Goal: Task Accomplishment & Management: Use online tool/utility

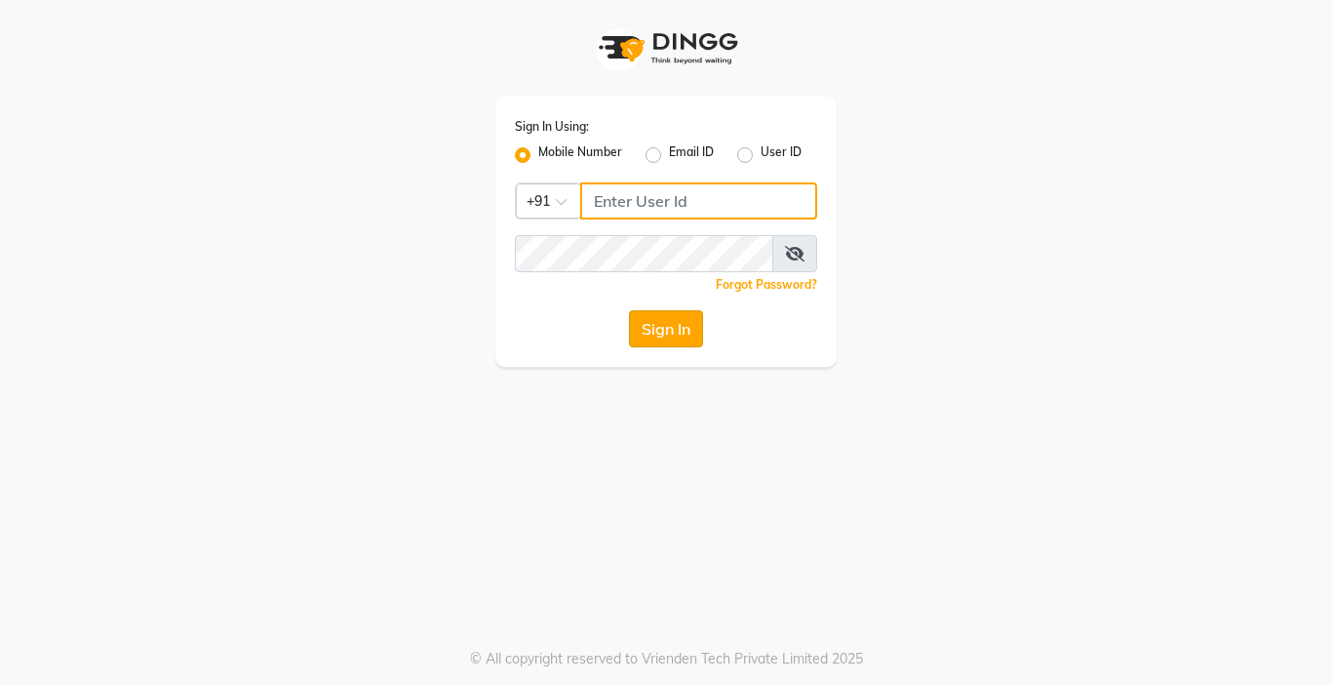
type input "9218412189"
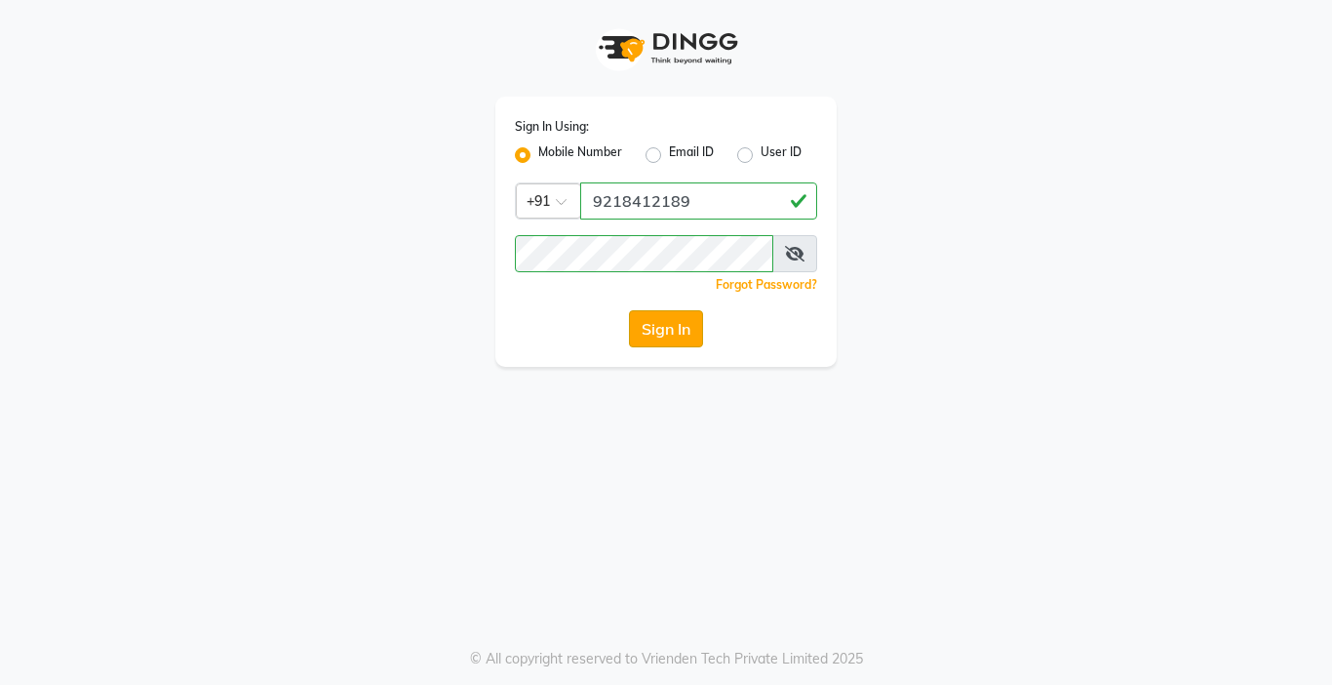
click at [681, 337] on button "Sign In" at bounding box center [666, 328] width 74 height 37
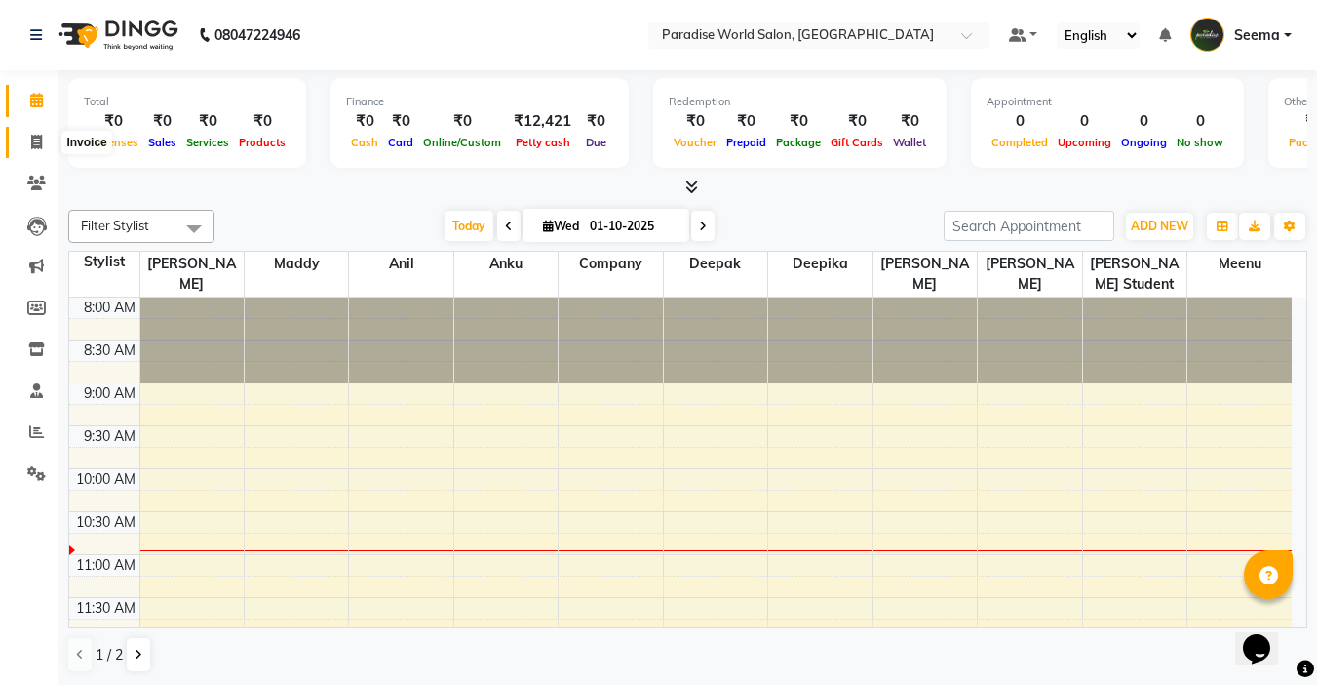
click at [41, 144] on icon at bounding box center [36, 142] width 11 height 15
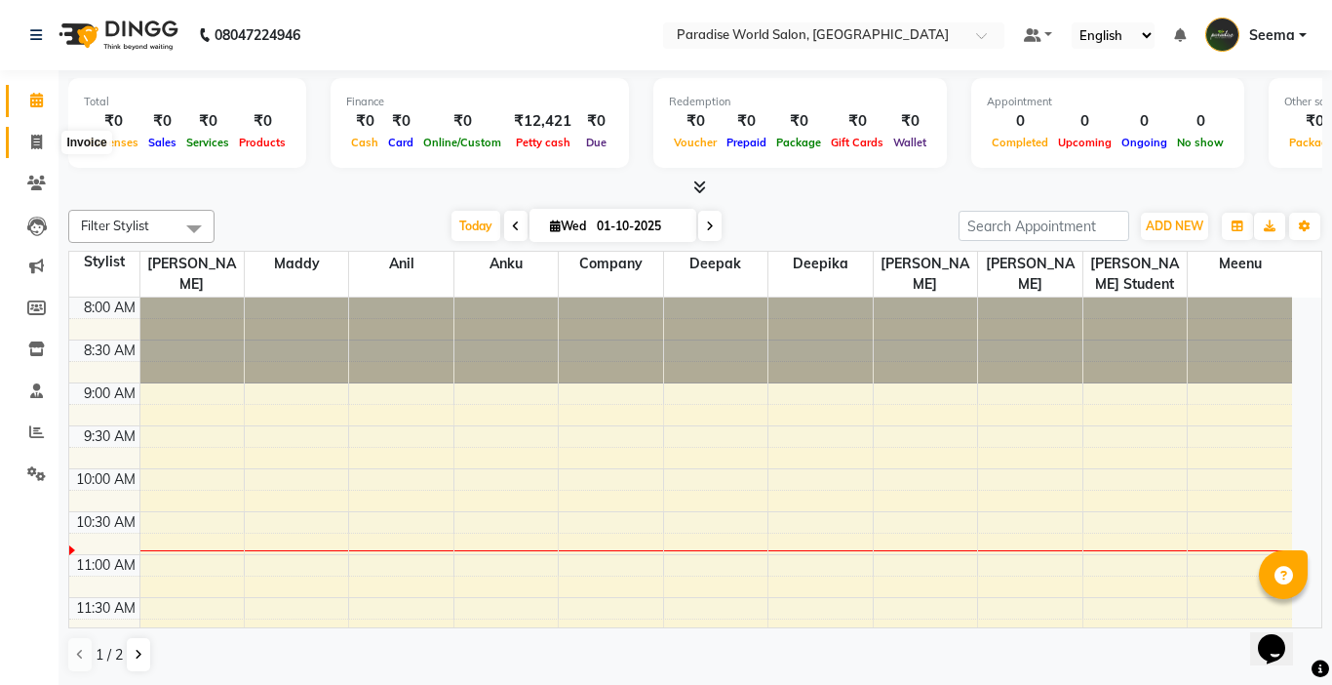
select select "4451"
select select "service"
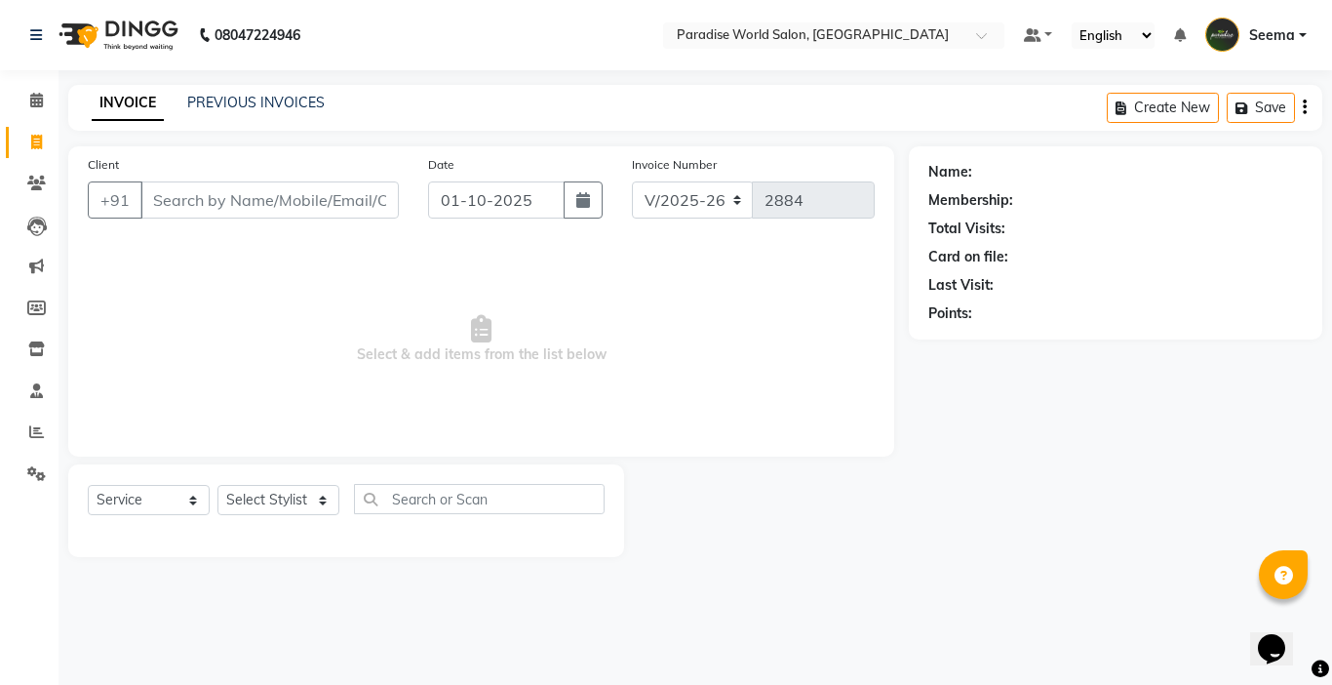
click at [214, 112] on div "PREVIOUS INVOICES" at bounding box center [255, 103] width 137 height 20
click at [227, 98] on link "PREVIOUS INVOICES" at bounding box center [255, 103] width 137 height 18
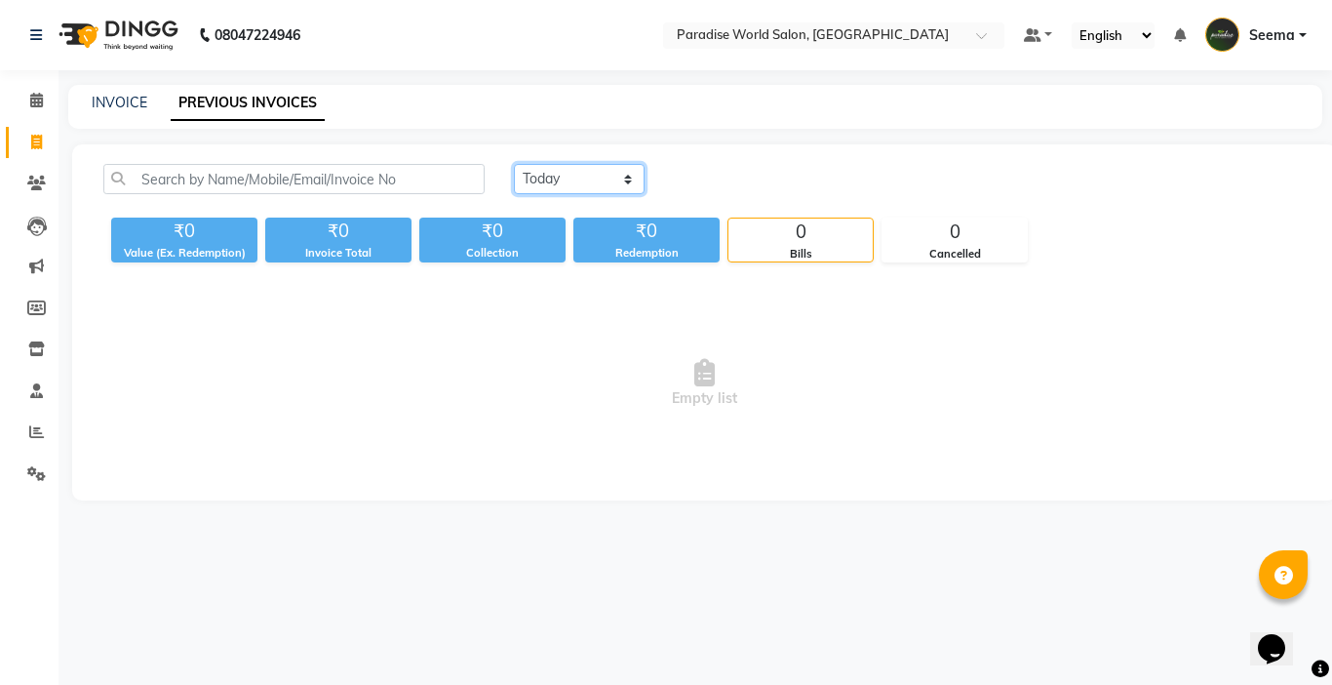
click at [623, 189] on select "[DATE] [DATE] Custom Range" at bounding box center [579, 179] width 131 height 30
click at [514, 164] on select "[DATE] [DATE] Custom Range" at bounding box center [579, 179] width 131 height 30
click at [572, 198] on div "[DATE] [DATE] Custom Range [DATE] - [DATE]" at bounding box center [909, 187] width 821 height 46
click at [567, 181] on select "[DATE] [DATE] Custom Range" at bounding box center [587, 180] width 146 height 30
select select "[DATE]"
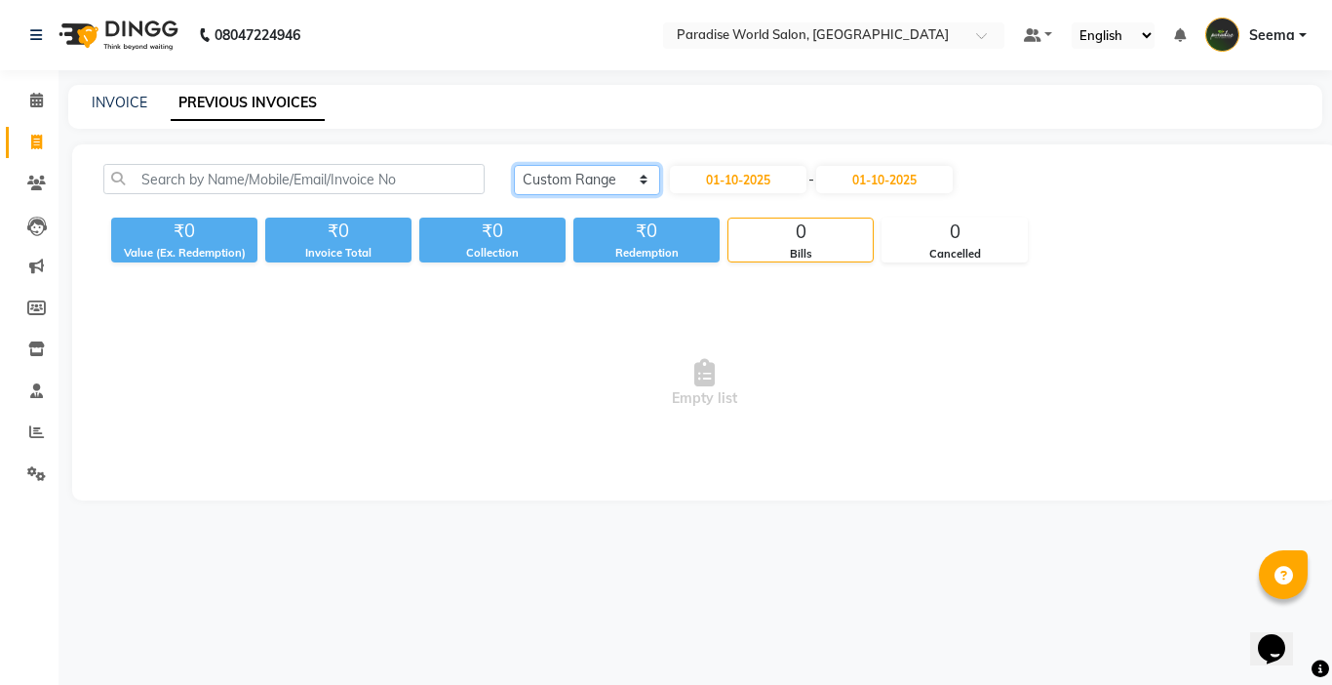
click at [514, 165] on select "[DATE] [DATE] Custom Range" at bounding box center [587, 180] width 146 height 30
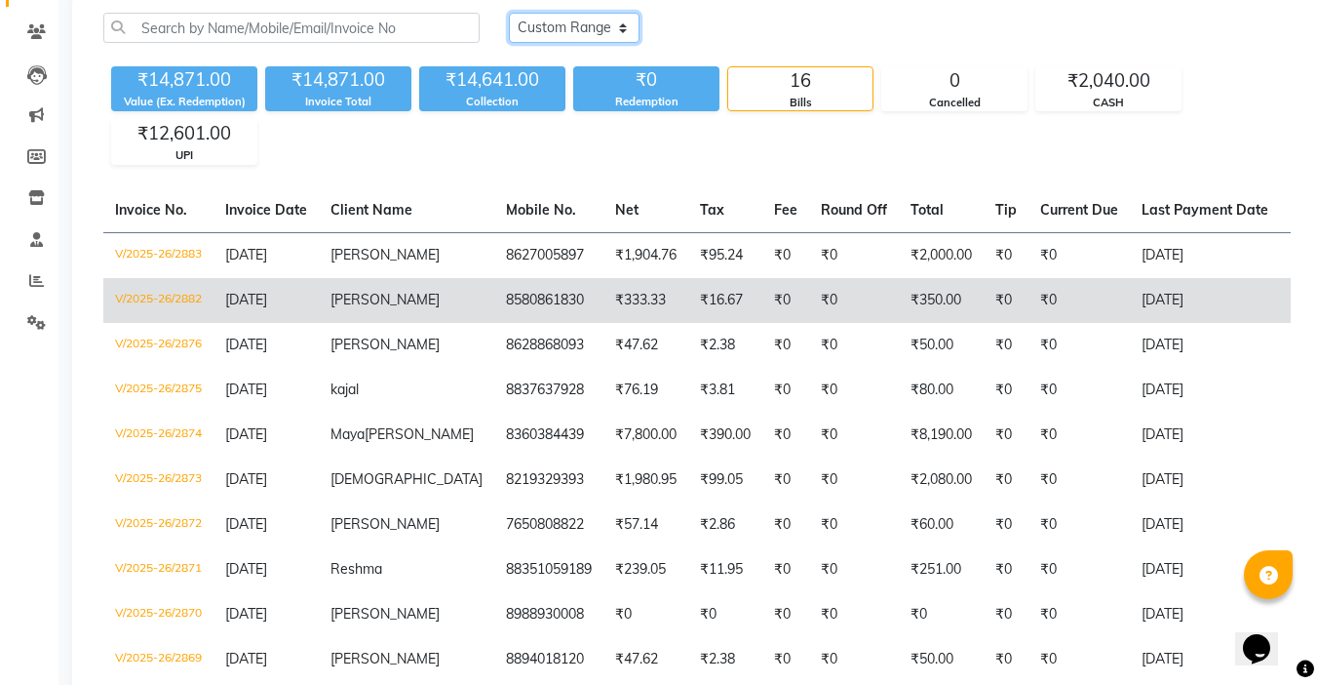
scroll to position [195, 0]
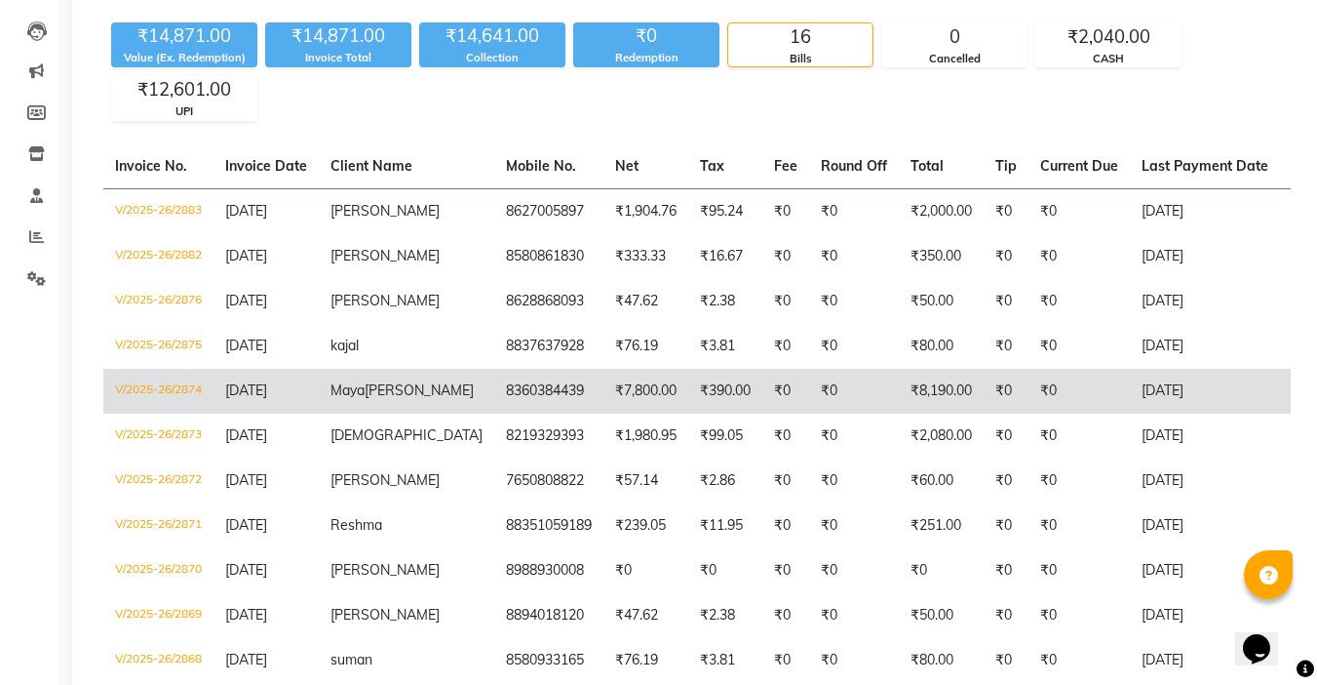
click at [494, 397] on td "8360384439" at bounding box center [548, 391] width 109 height 45
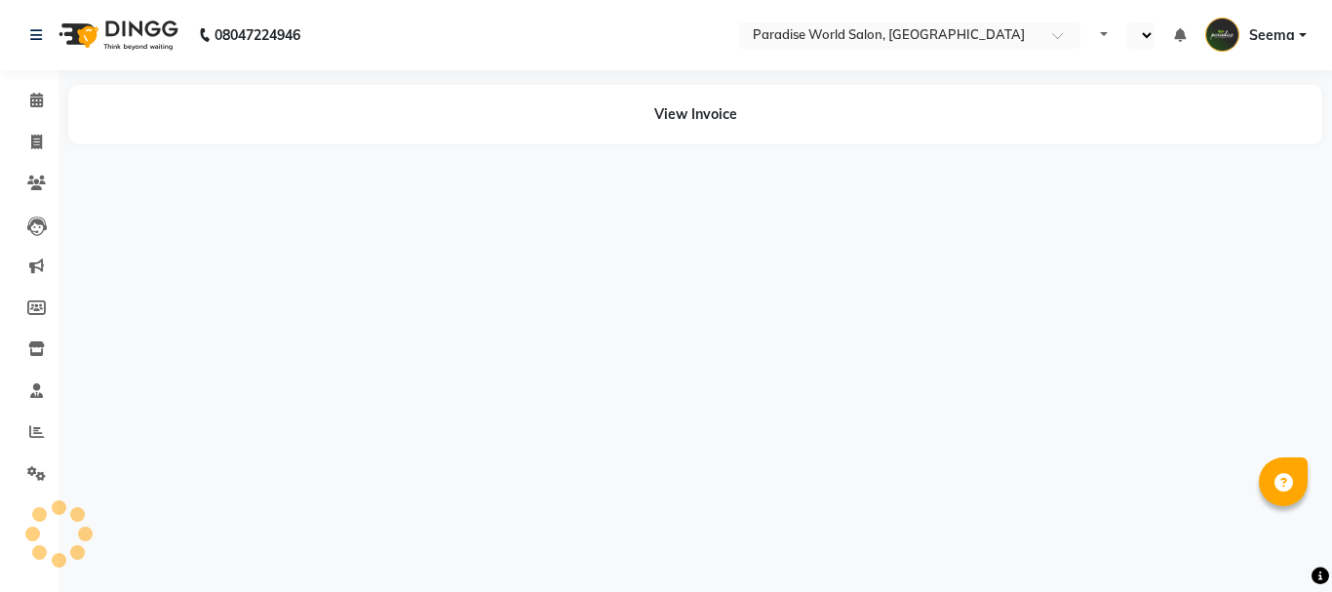
select select "en"
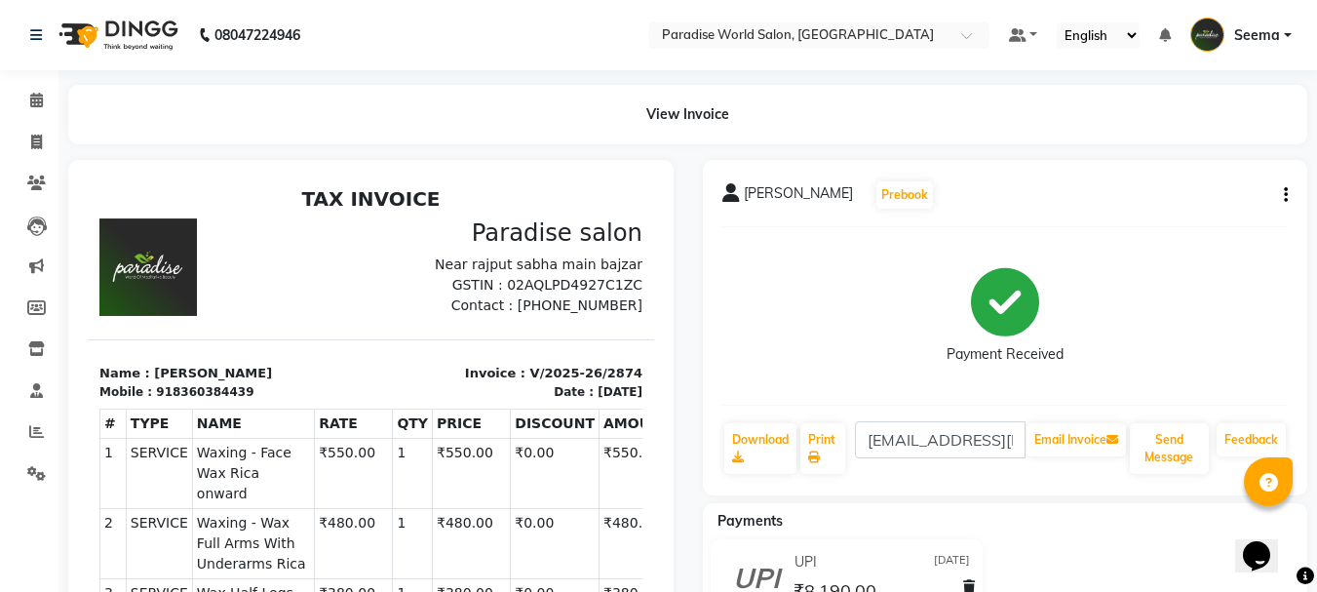
click at [1290, 197] on div "Maya Thakur Prebook Payment Received Download Print mayathakur983@gmail.com Ema…" at bounding box center [1006, 327] width 606 height 335
click at [1279, 192] on button "button" at bounding box center [1282, 195] width 12 height 20
click at [1152, 207] on div "Edit Invoice" at bounding box center [1189, 207] width 134 height 24
select select "service"
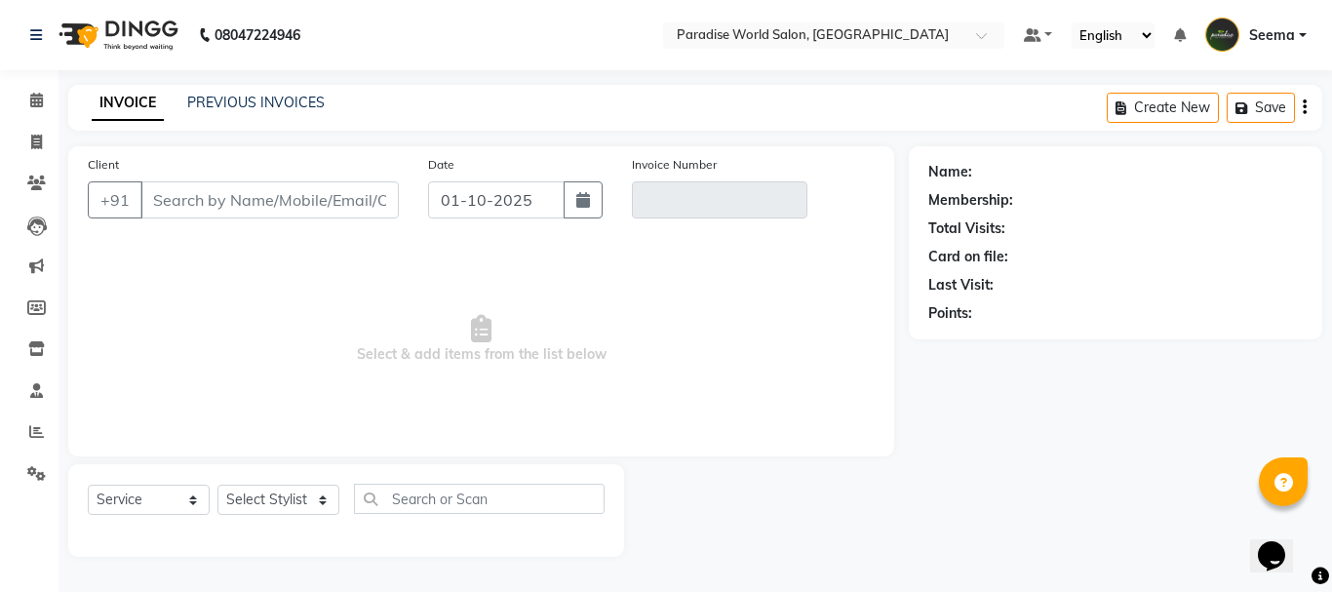
type input "8360384439"
type input "V/2025-26/2874"
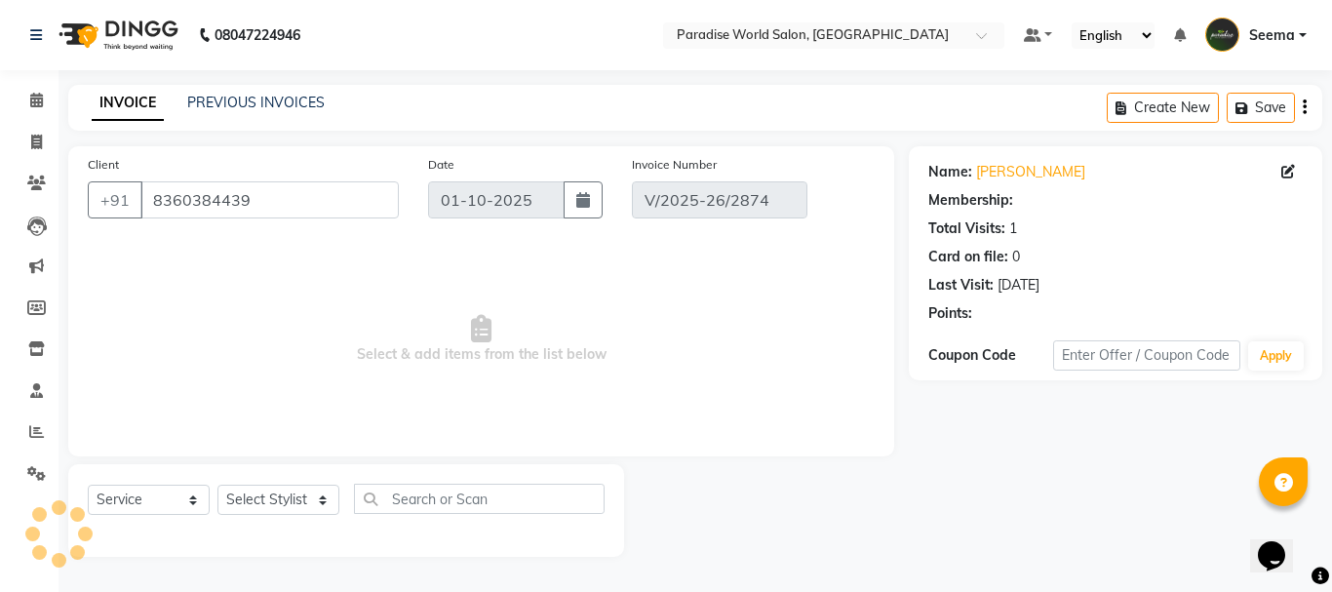
type input "[DATE]"
select select "select"
select select "1: Object"
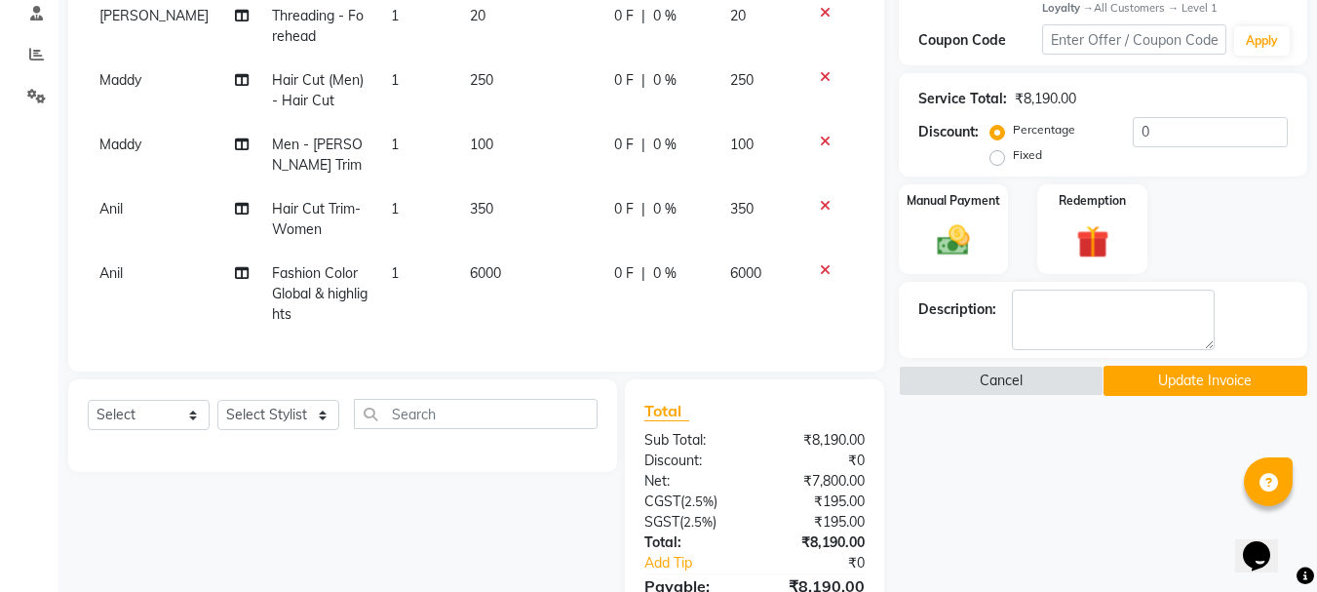
scroll to position [390, 0]
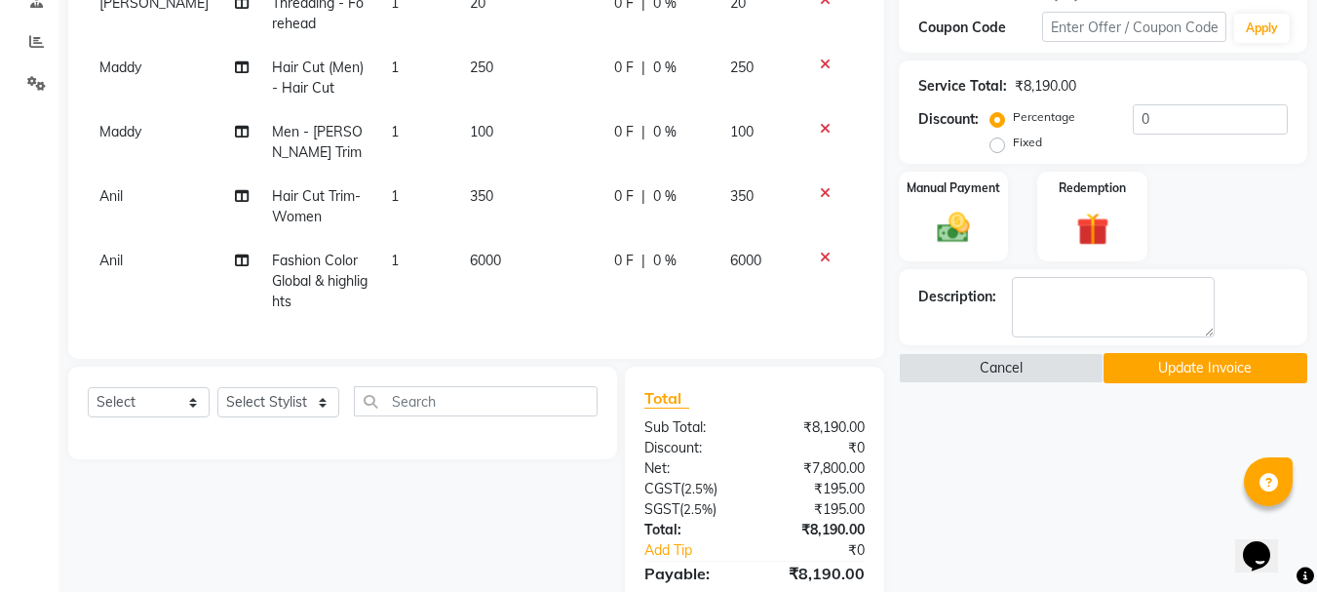
click at [1144, 370] on button "Update Invoice" at bounding box center [1206, 368] width 204 height 30
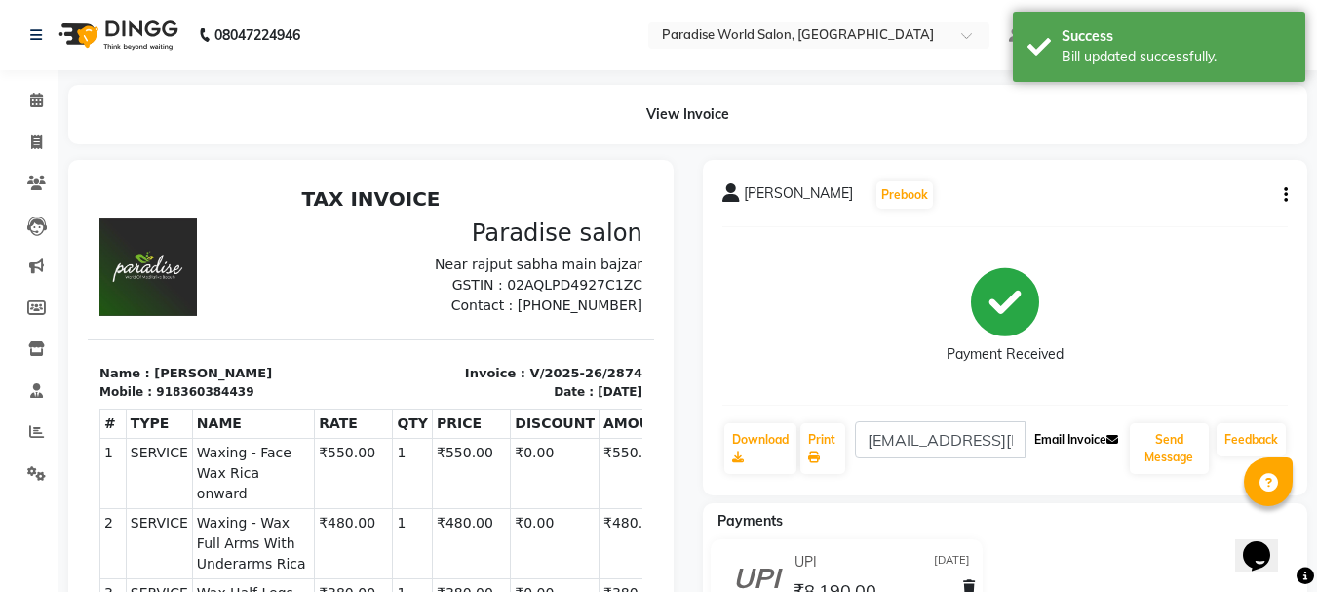
click at [1052, 441] on button "Email Invoice" at bounding box center [1076, 439] width 99 height 33
click at [33, 146] on icon at bounding box center [36, 142] width 11 height 15
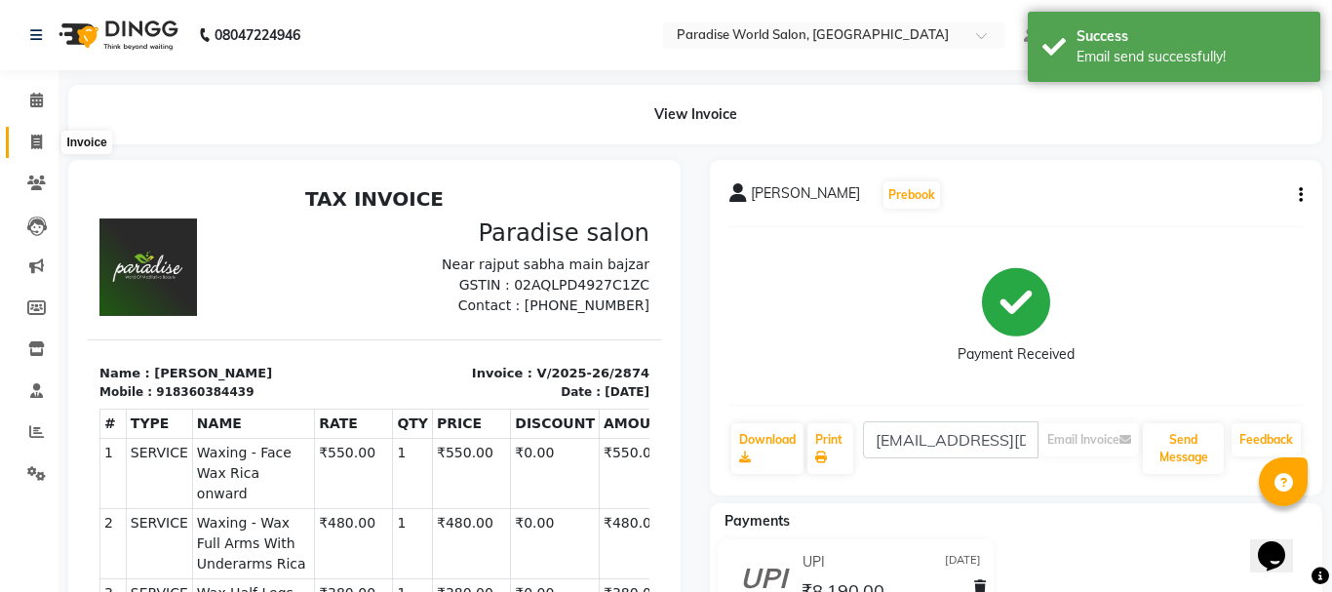
select select "4451"
select select "service"
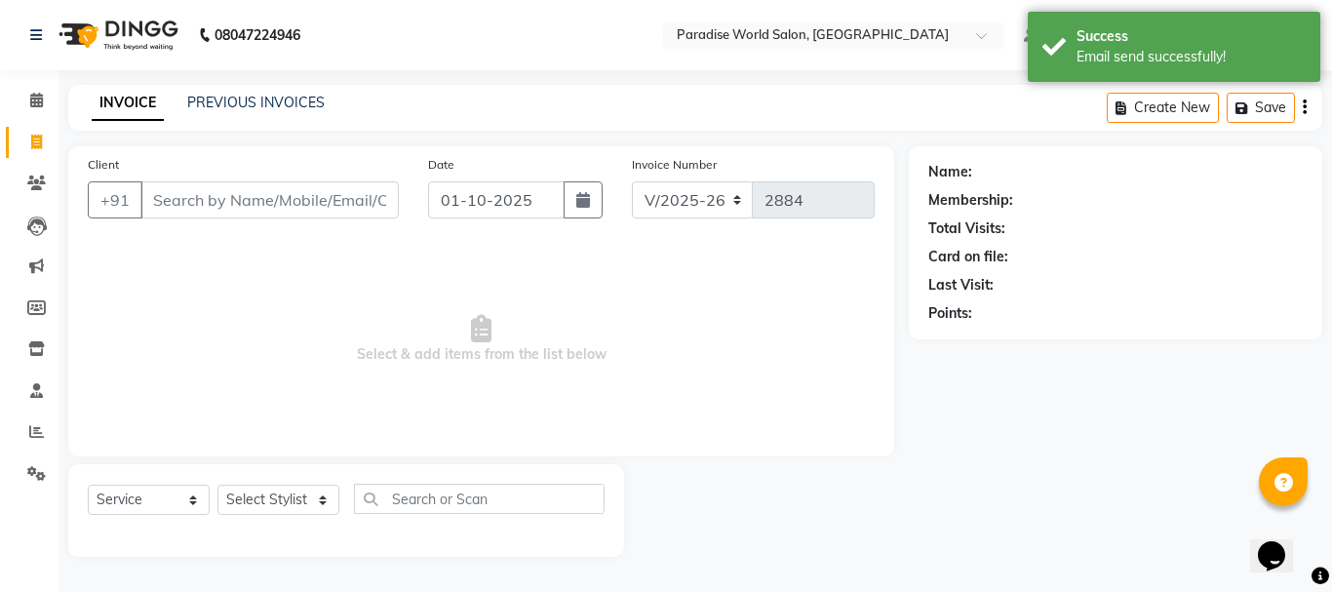
click at [259, 200] on input "Client" at bounding box center [269, 199] width 258 height 37
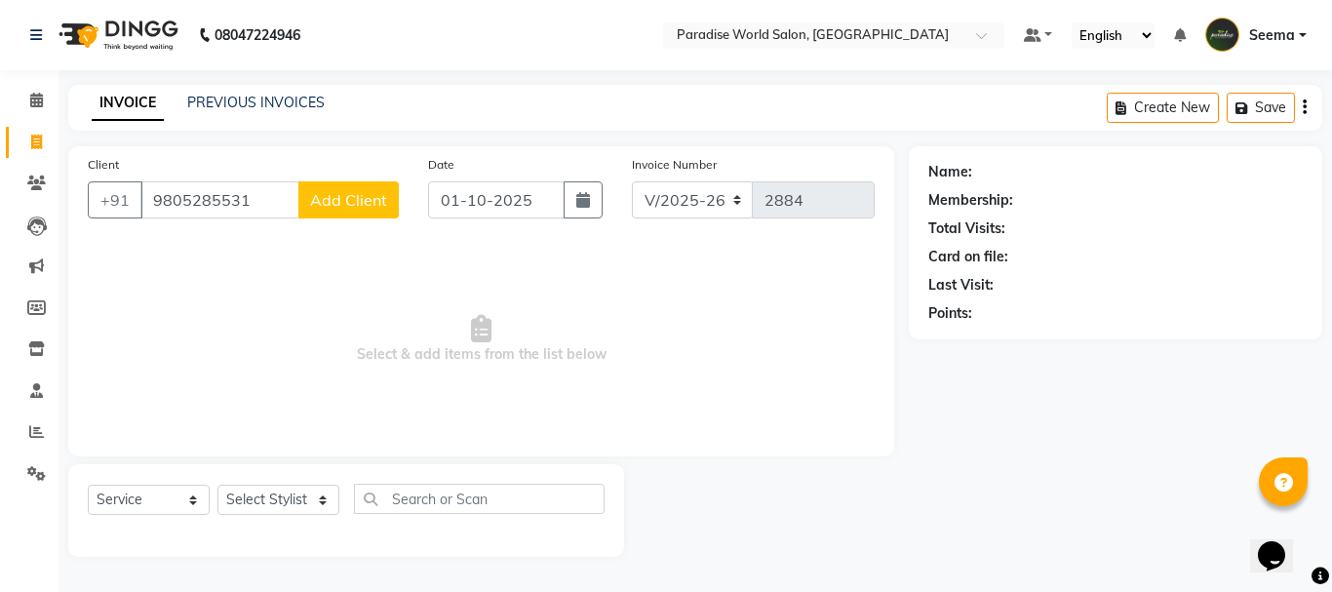
type input "9805285531"
click at [352, 211] on button "Add Client" at bounding box center [348, 199] width 100 height 37
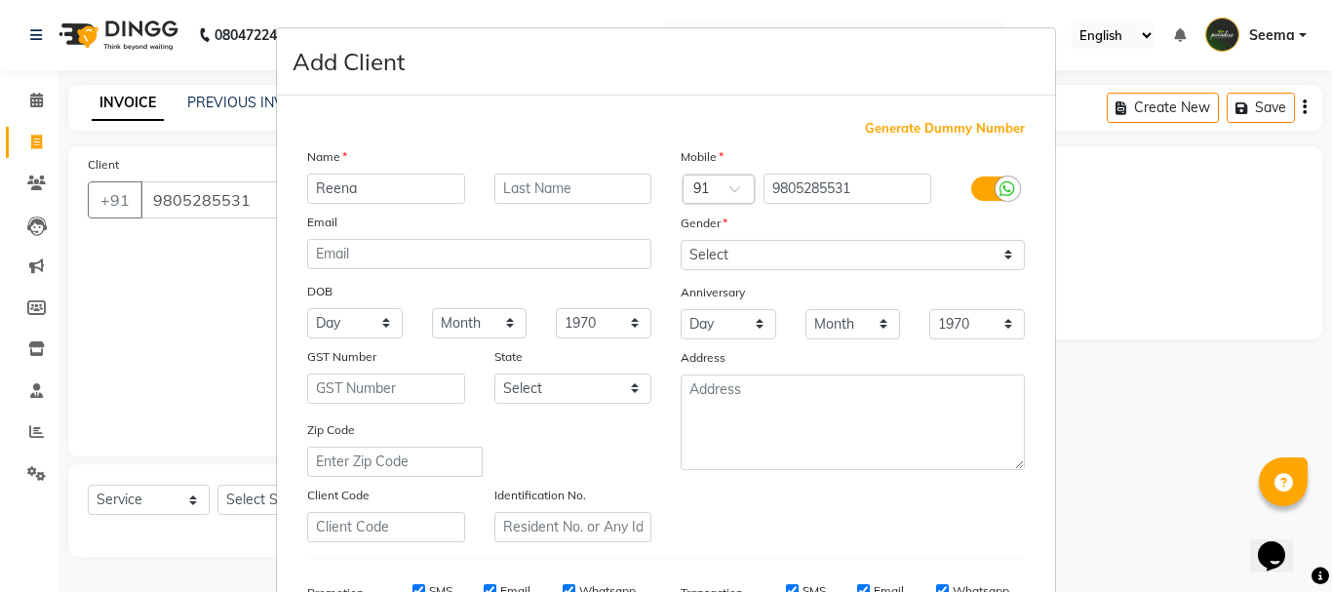
type input "Reena"
click at [370, 256] on input "email" at bounding box center [479, 254] width 344 height 30
click at [740, 255] on select "Select Male Female Other Prefer Not To Say" at bounding box center [853, 255] width 344 height 30
select select "female"
click at [681, 240] on select "Select Male Female Other Prefer Not To Say" at bounding box center [853, 255] width 344 height 30
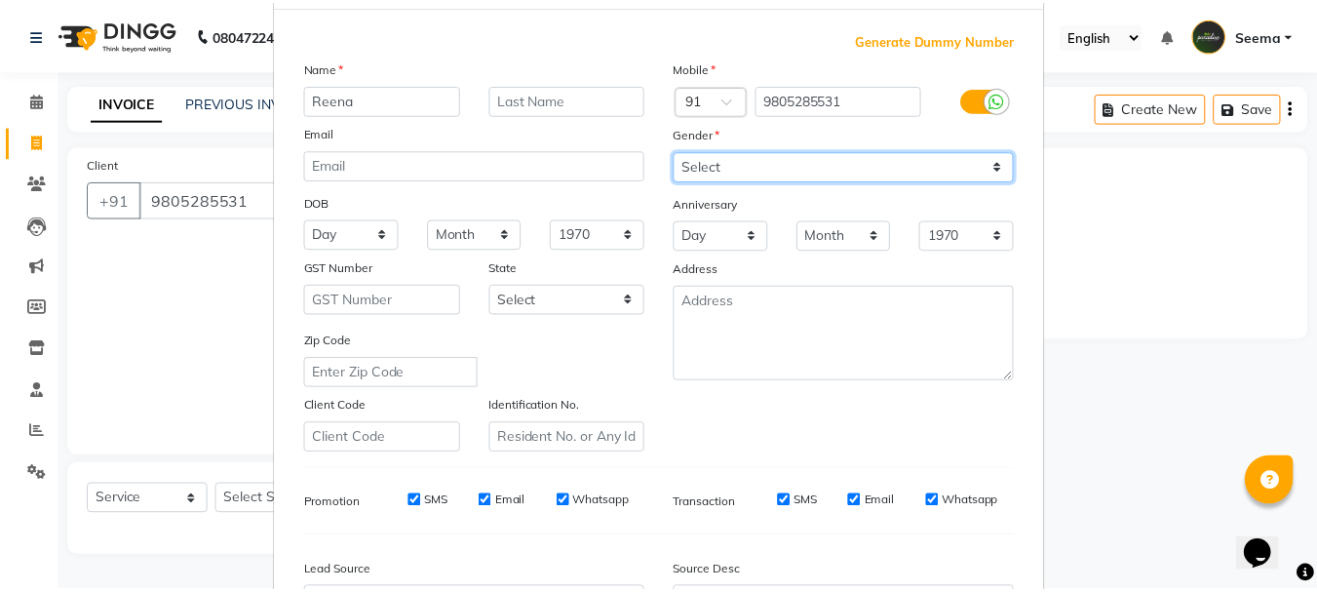
scroll to position [308, 0]
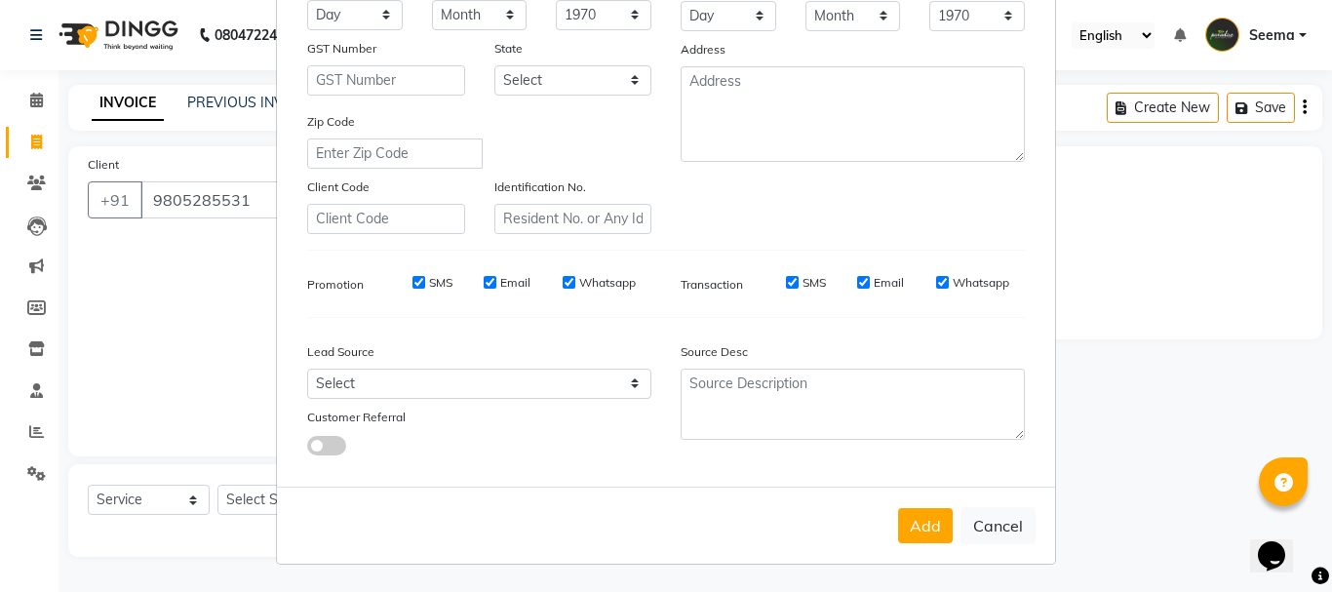
click at [913, 520] on button "Add" at bounding box center [925, 525] width 55 height 35
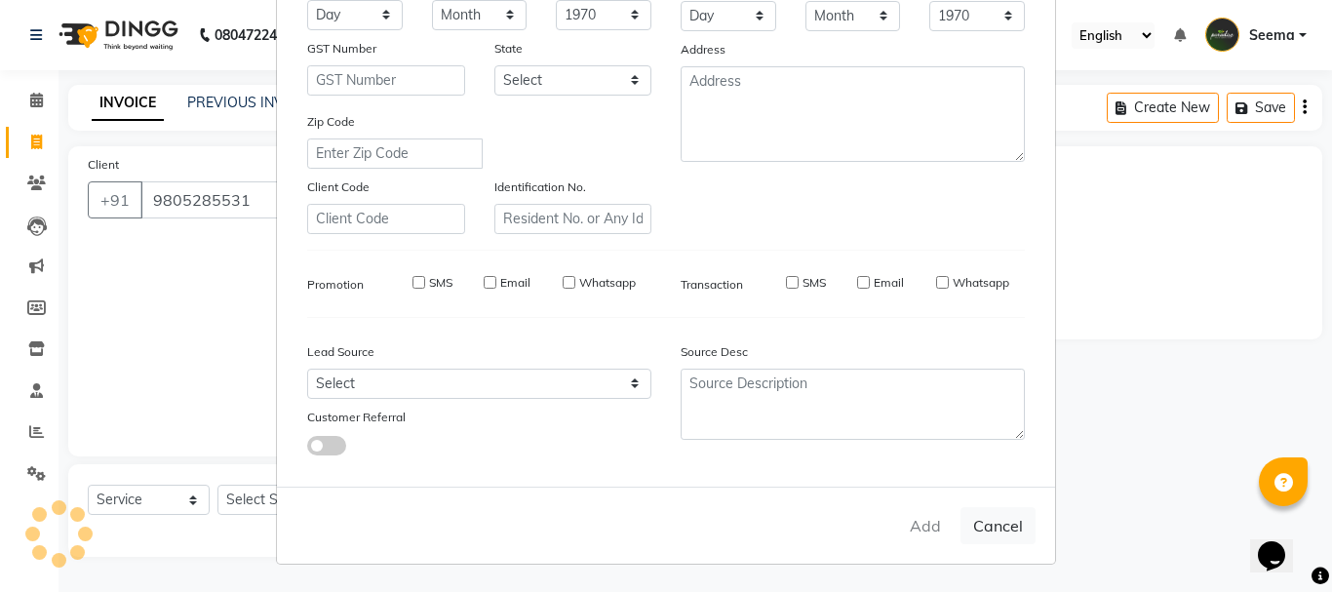
select select
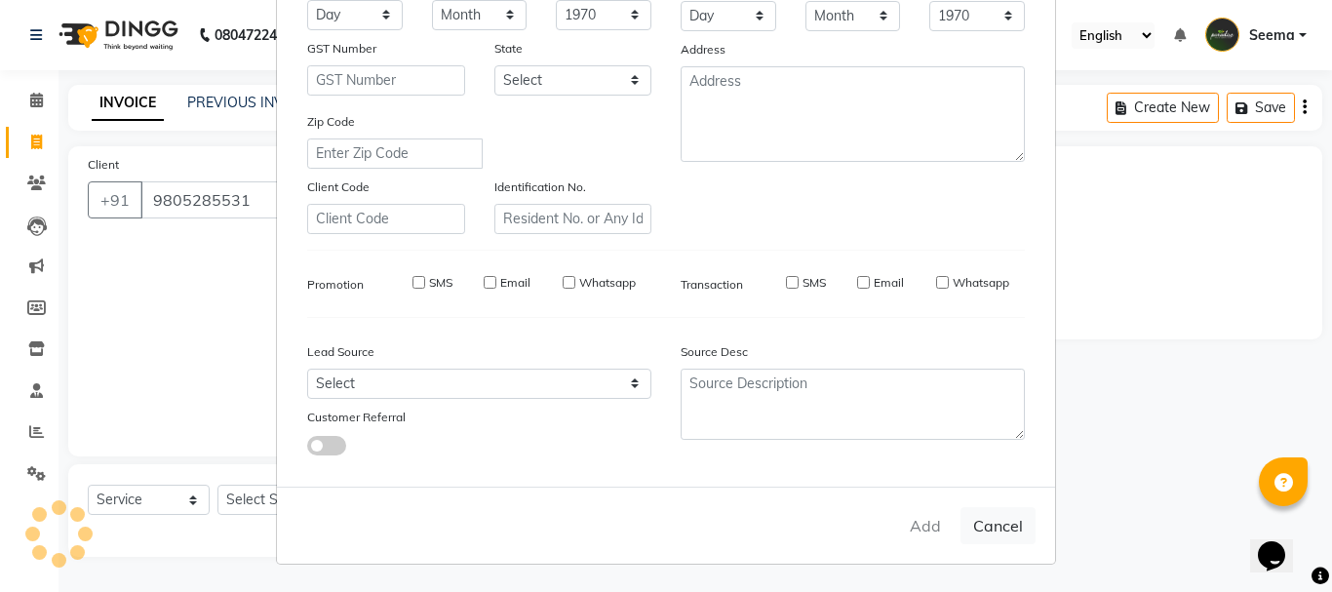
select select
checkbox input "false"
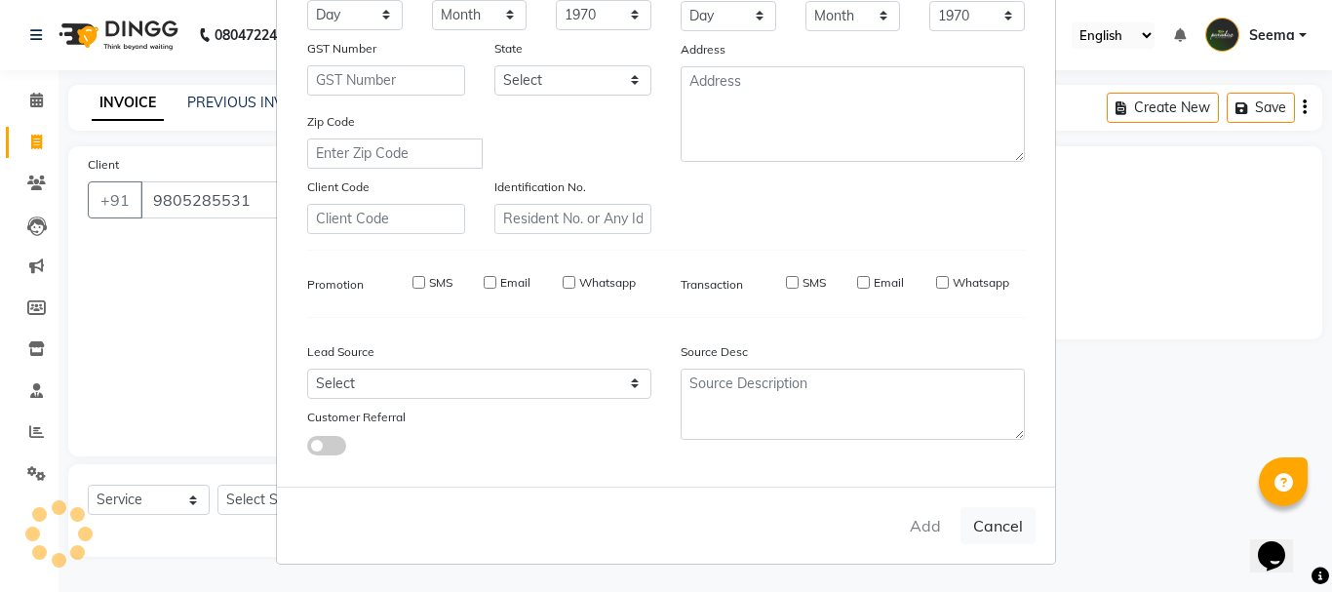
checkbox input "false"
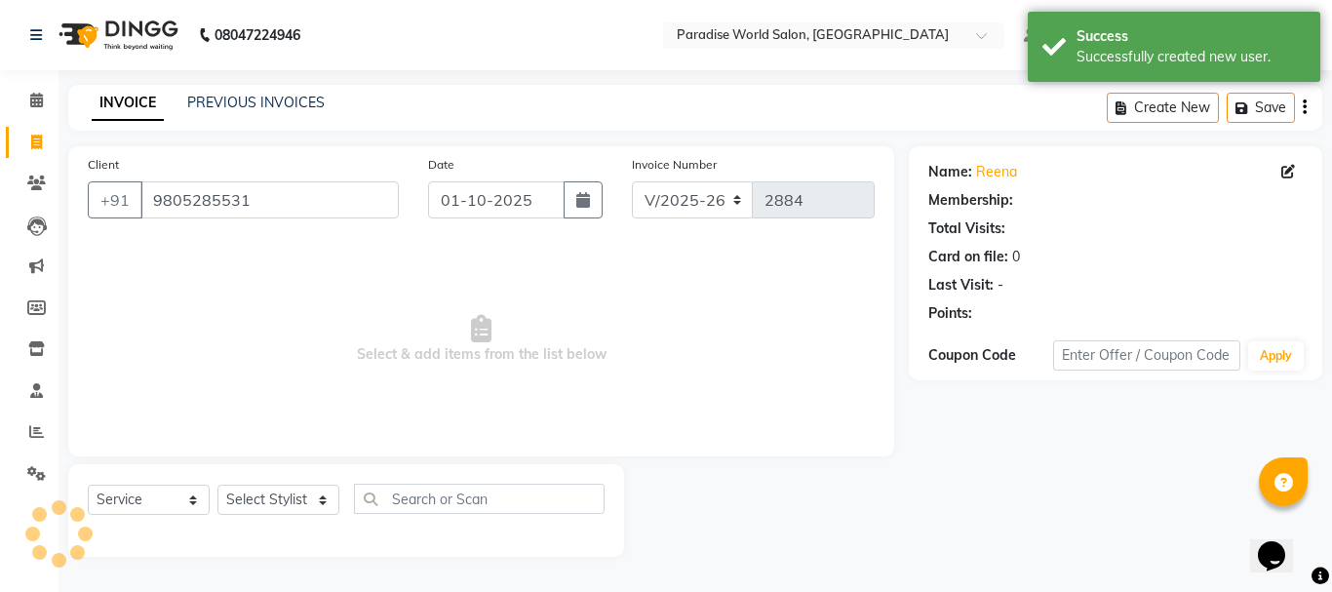
select select "1: Object"
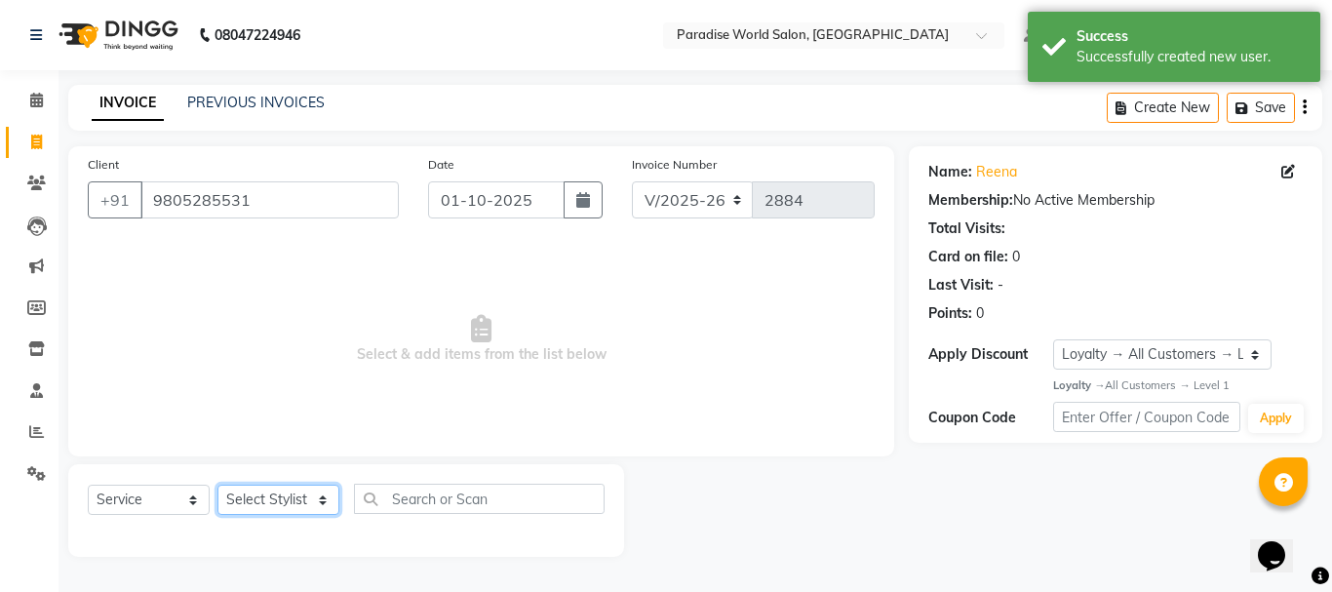
click at [290, 493] on select "Select Stylist Abby aman Anil anku Bobby company Deepak Deepika Gourav Heena is…" at bounding box center [278, 500] width 122 height 30
select select "54032"
click at [217, 485] on select "Select Stylist Abby aman Anil anku Bobby company Deepak Deepika Gourav Heena is…" at bounding box center [278, 500] width 122 height 30
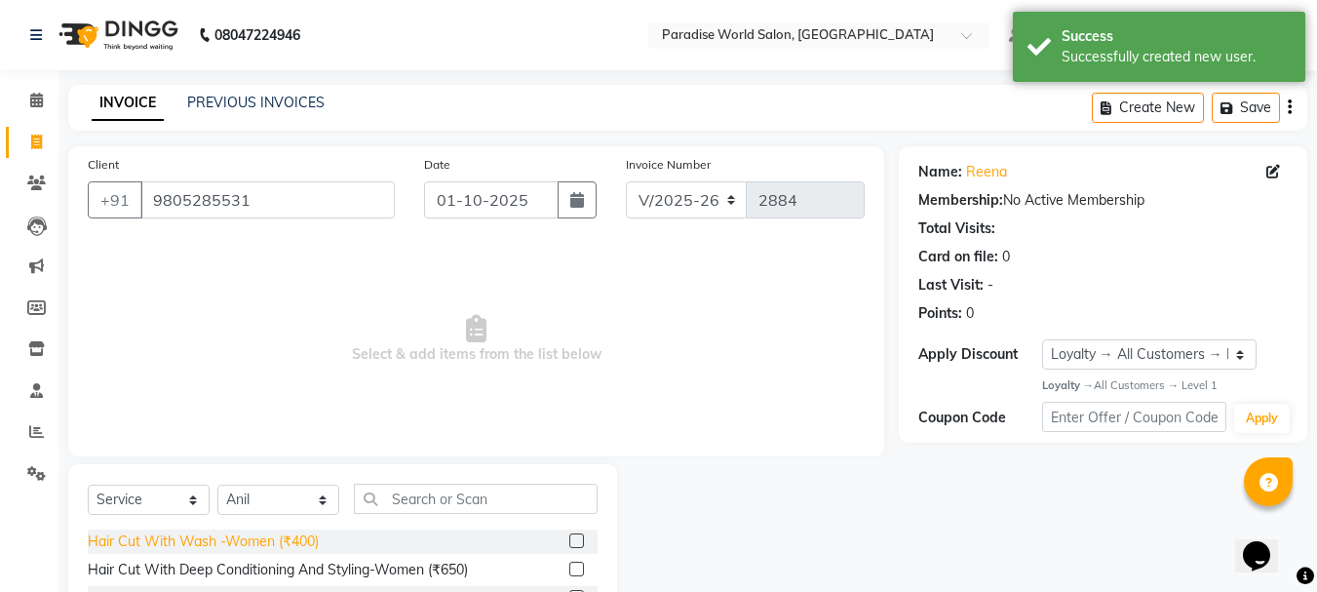
click at [299, 541] on div "Hair Cut With Wash -Women (₹400)" at bounding box center [203, 541] width 231 height 20
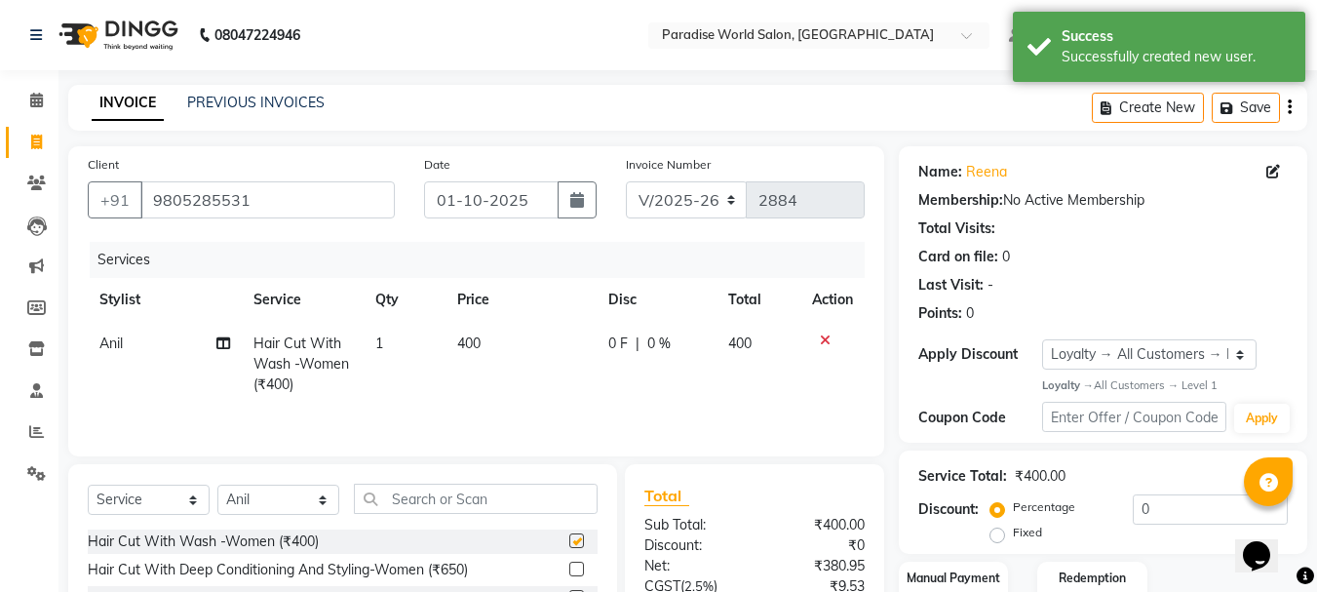
checkbox input "false"
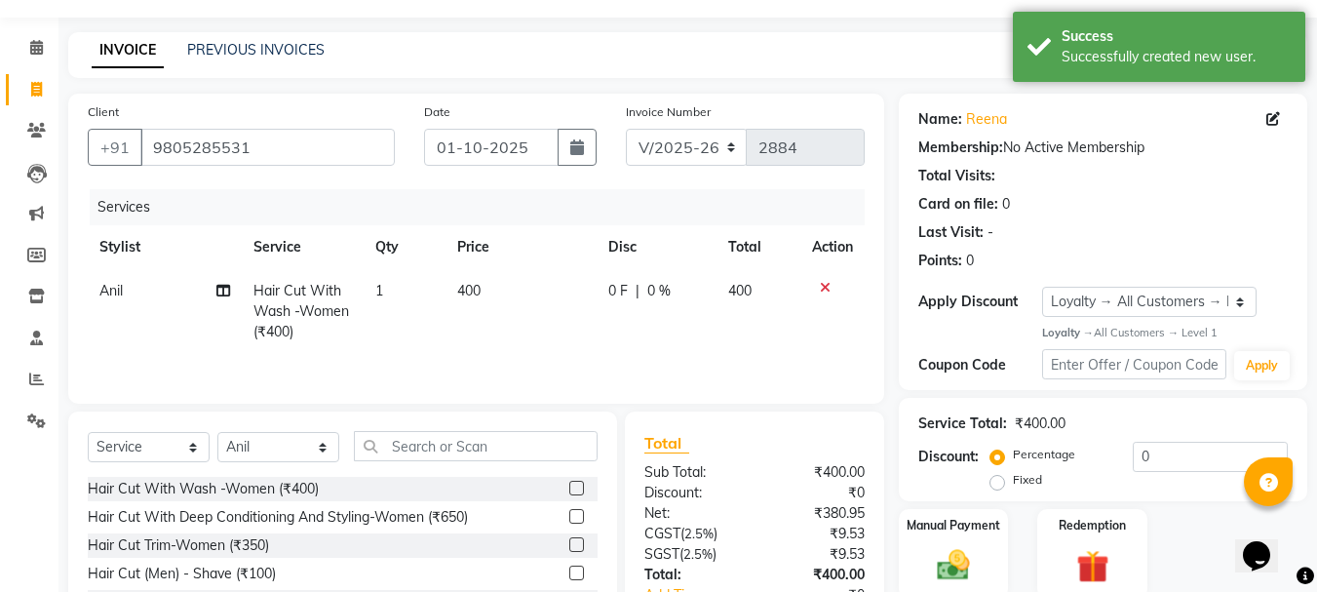
scroll to position [98, 0]
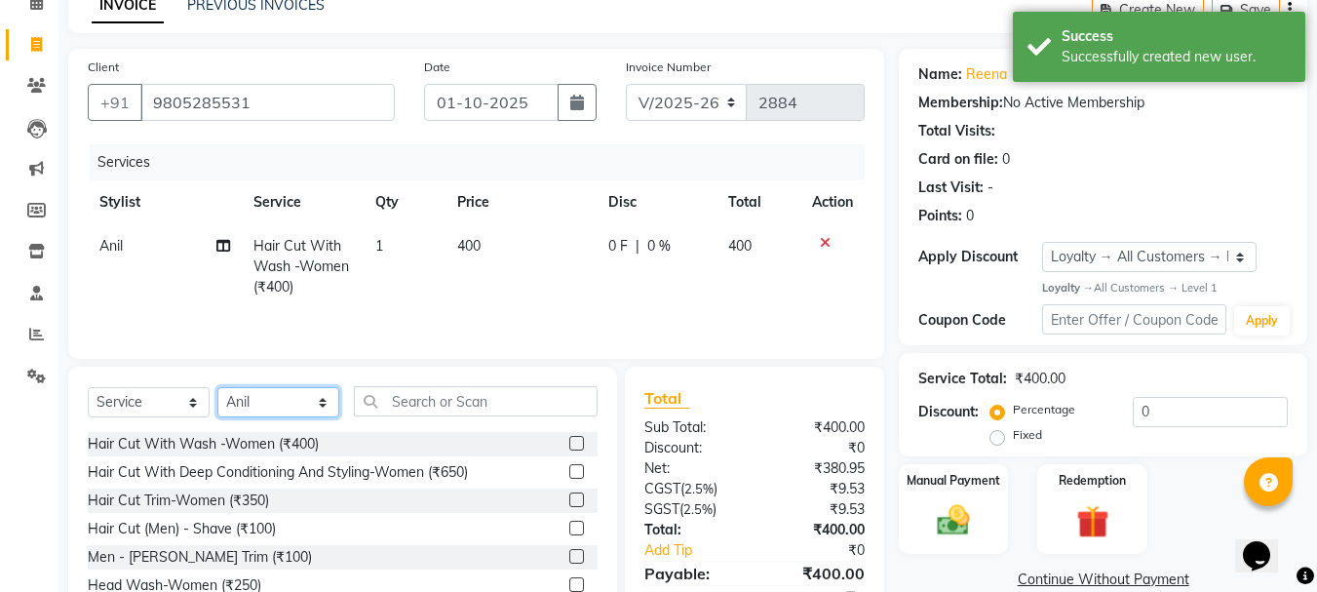
click at [292, 415] on select "Select Stylist Abby aman Anil anku Bobby company Deepak Deepika Gourav Heena is…" at bounding box center [278, 402] width 122 height 30
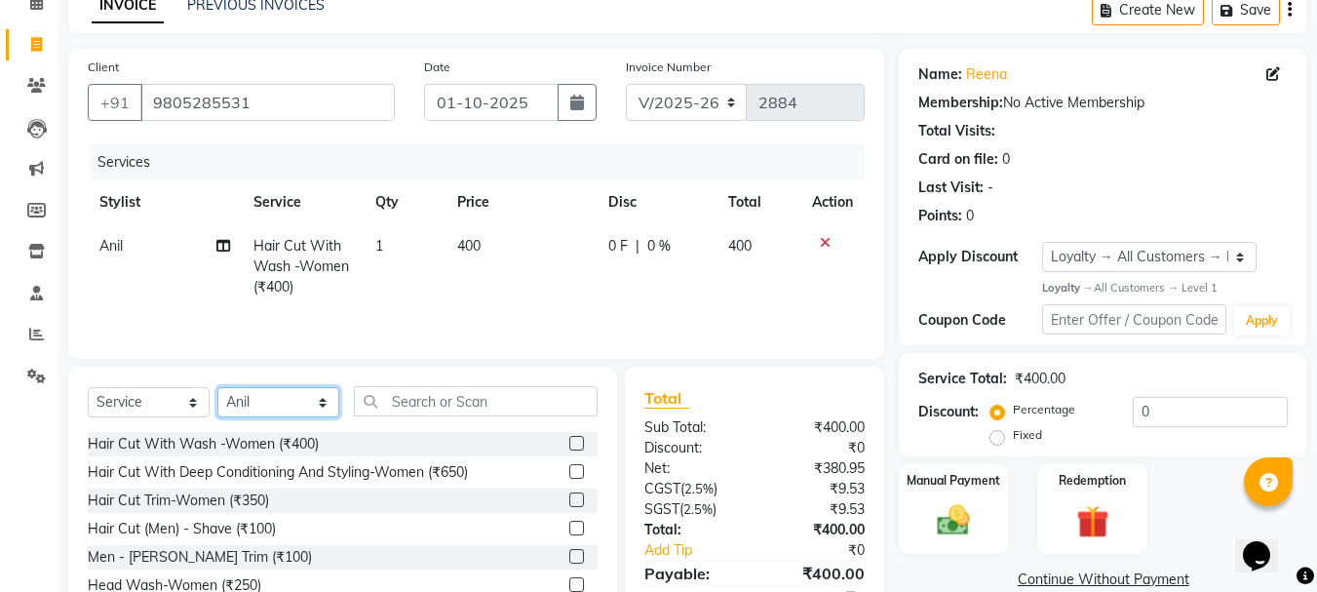
select select "24939"
click at [217, 387] on select "Select Stylist Abby aman Anil anku Bobby company Deepak Deepika Gourav Heena is…" at bounding box center [278, 402] width 122 height 30
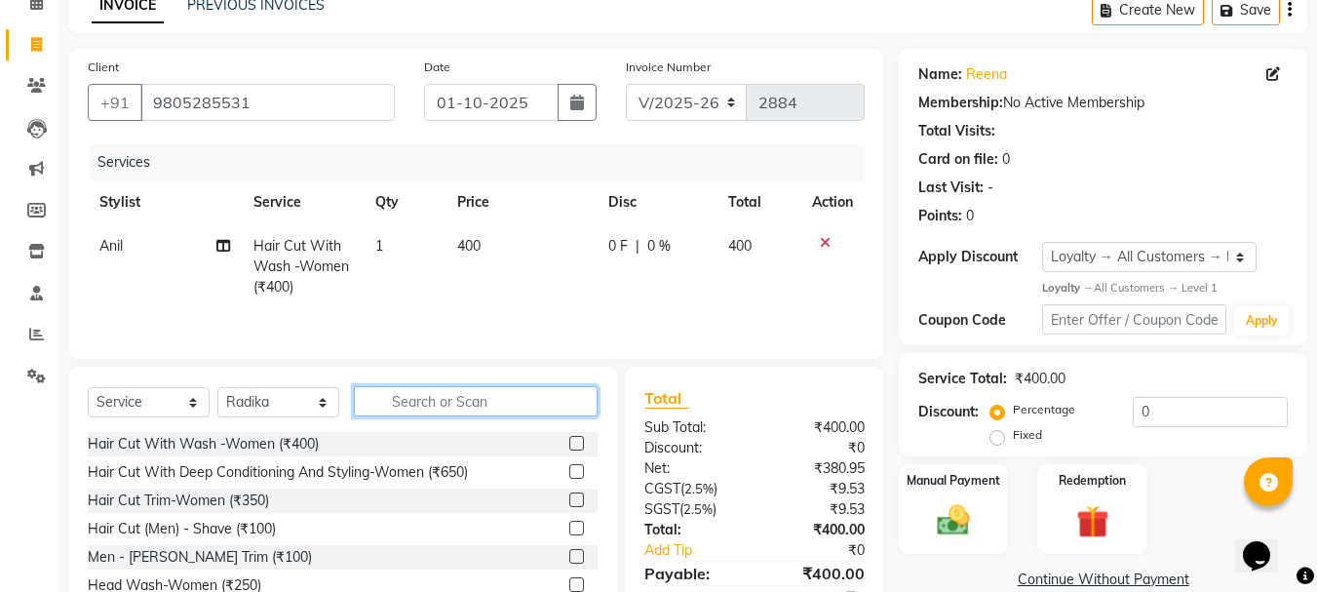
click at [433, 404] on input "text" at bounding box center [476, 401] width 244 height 30
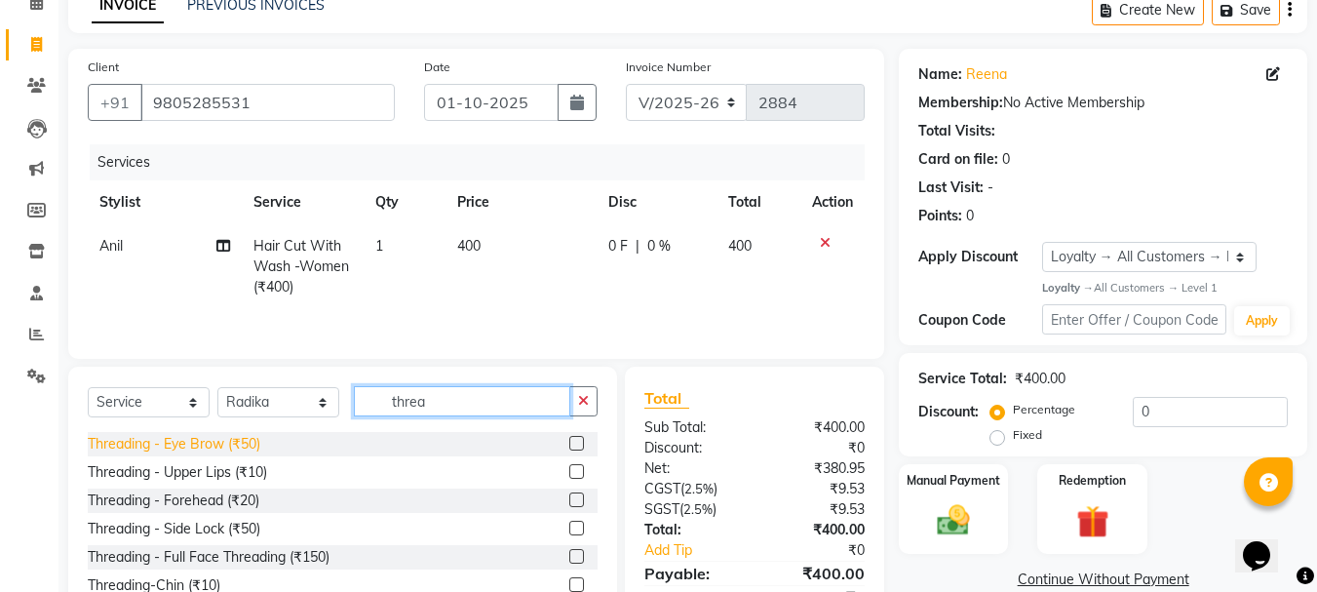
type input "threa"
click at [242, 444] on div "Threading - Eye Brow (₹50)" at bounding box center [174, 444] width 173 height 20
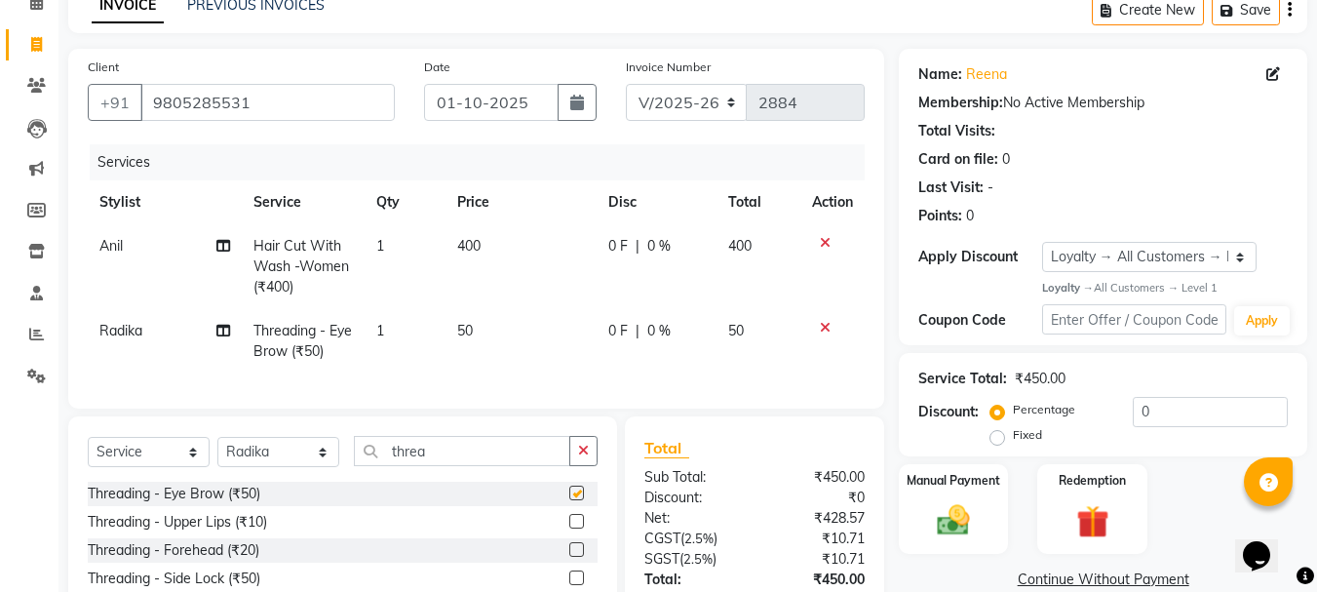
checkbox input "false"
click at [259, 561] on div "Threading - Forehead (₹20)" at bounding box center [174, 550] width 172 height 20
checkbox input "false"
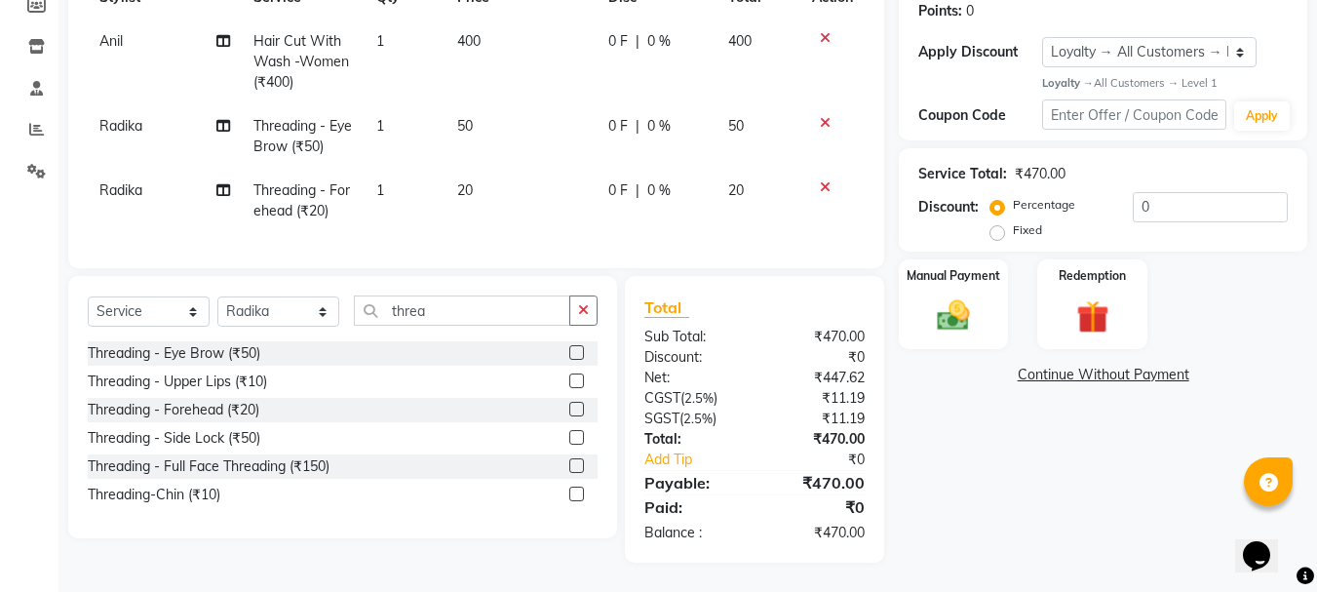
scroll to position [317, 0]
click at [998, 306] on div "Manual Payment" at bounding box center [954, 303] width 114 height 93
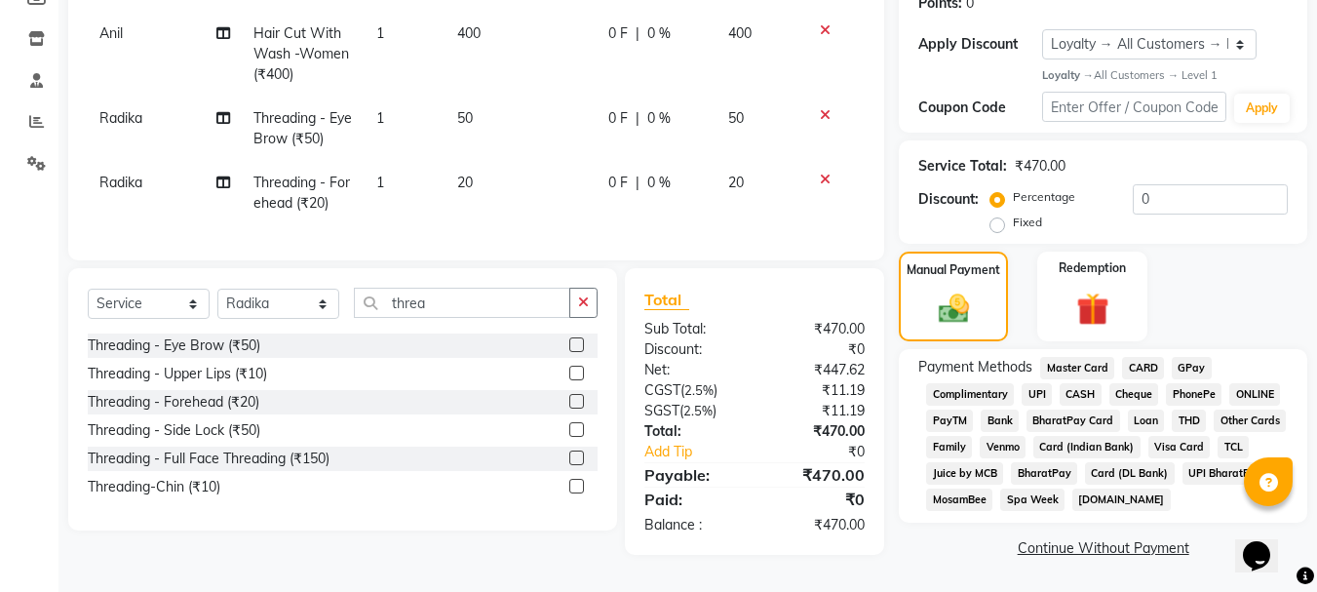
click at [1080, 384] on span "CASH" at bounding box center [1081, 394] width 42 height 22
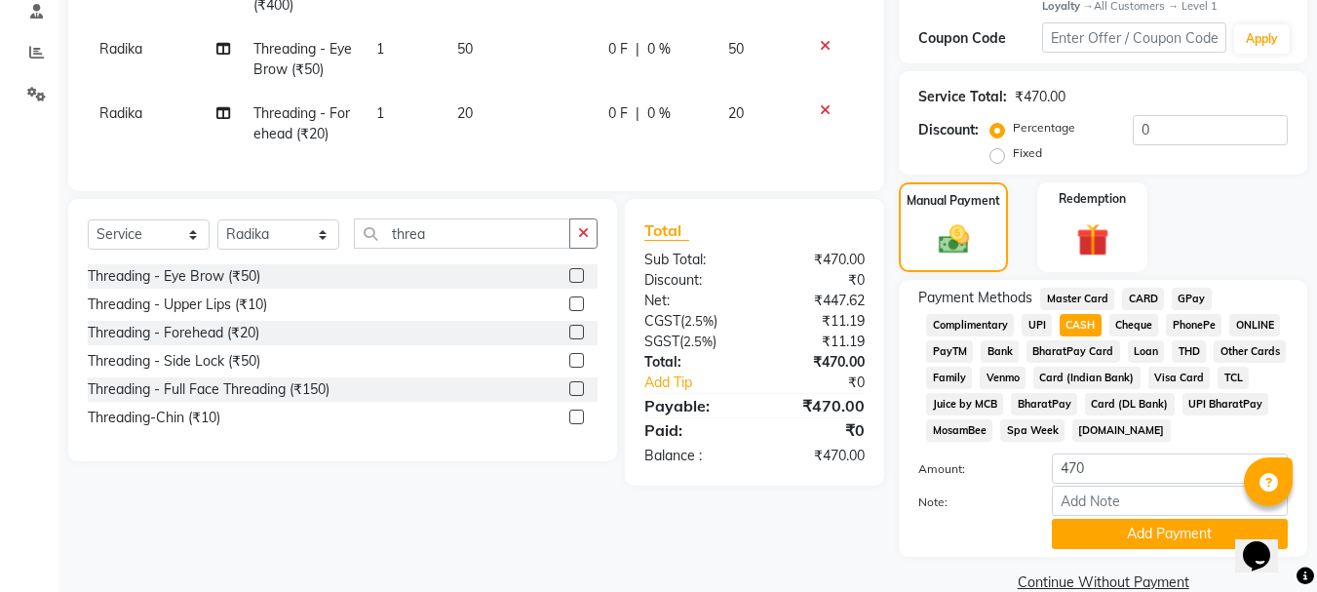
scroll to position [413, 0]
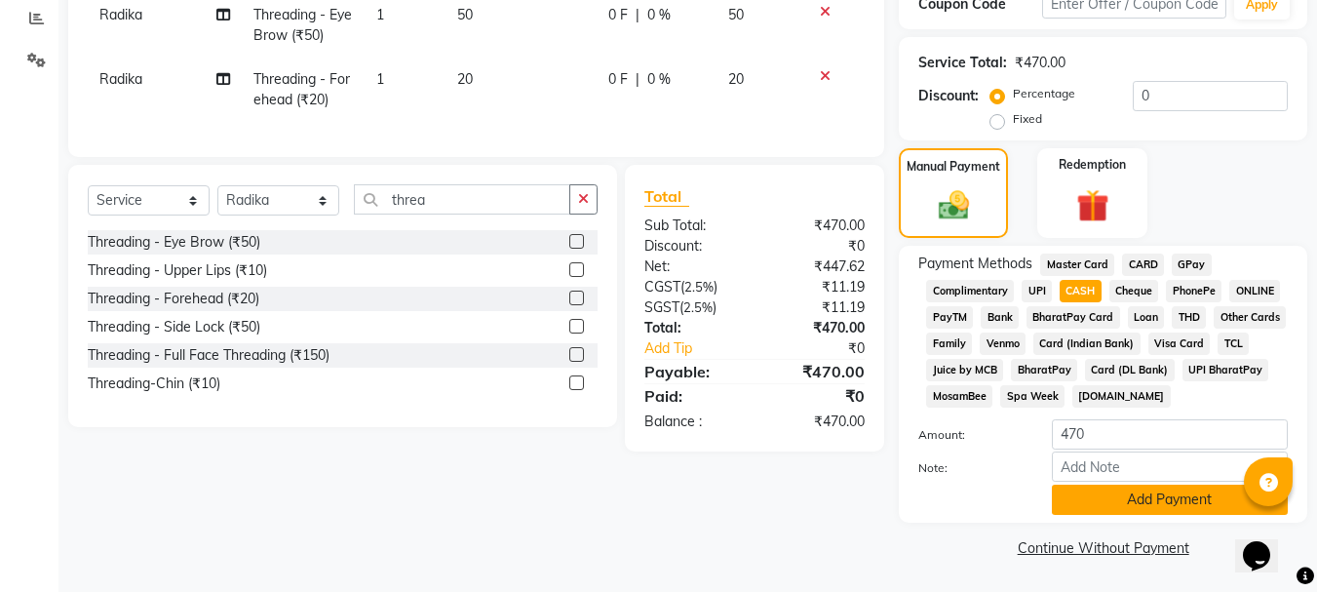
click at [1142, 510] on button "Add Payment" at bounding box center [1170, 500] width 236 height 30
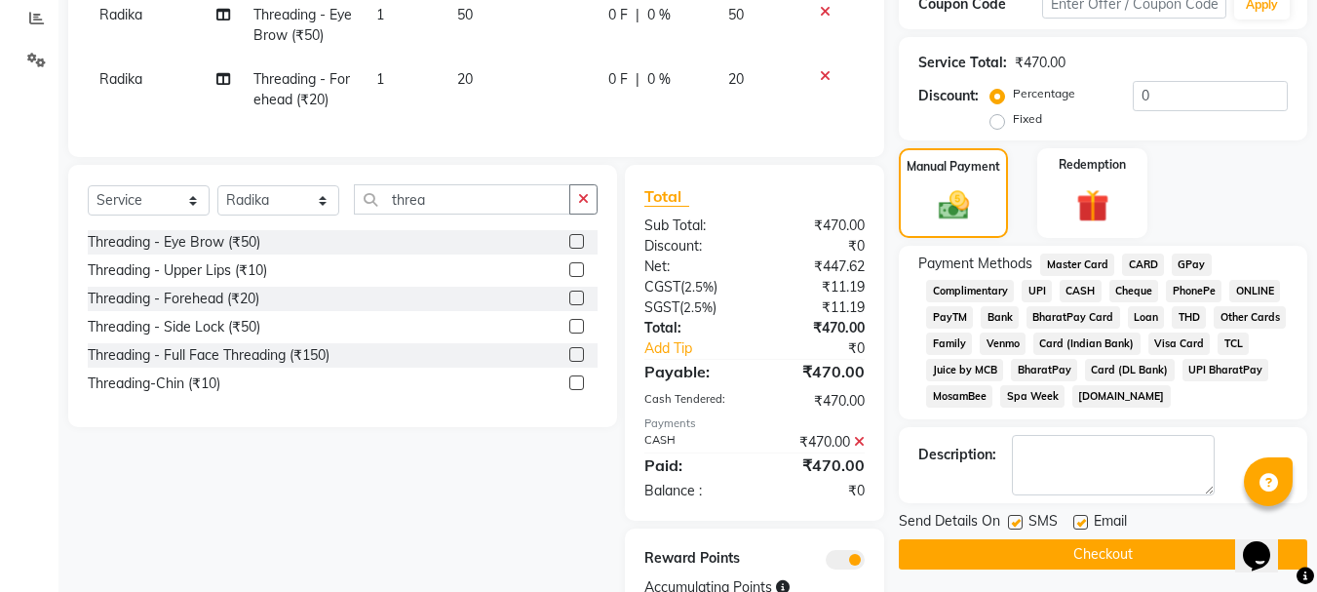
click at [1100, 559] on button "Checkout" at bounding box center [1103, 554] width 409 height 30
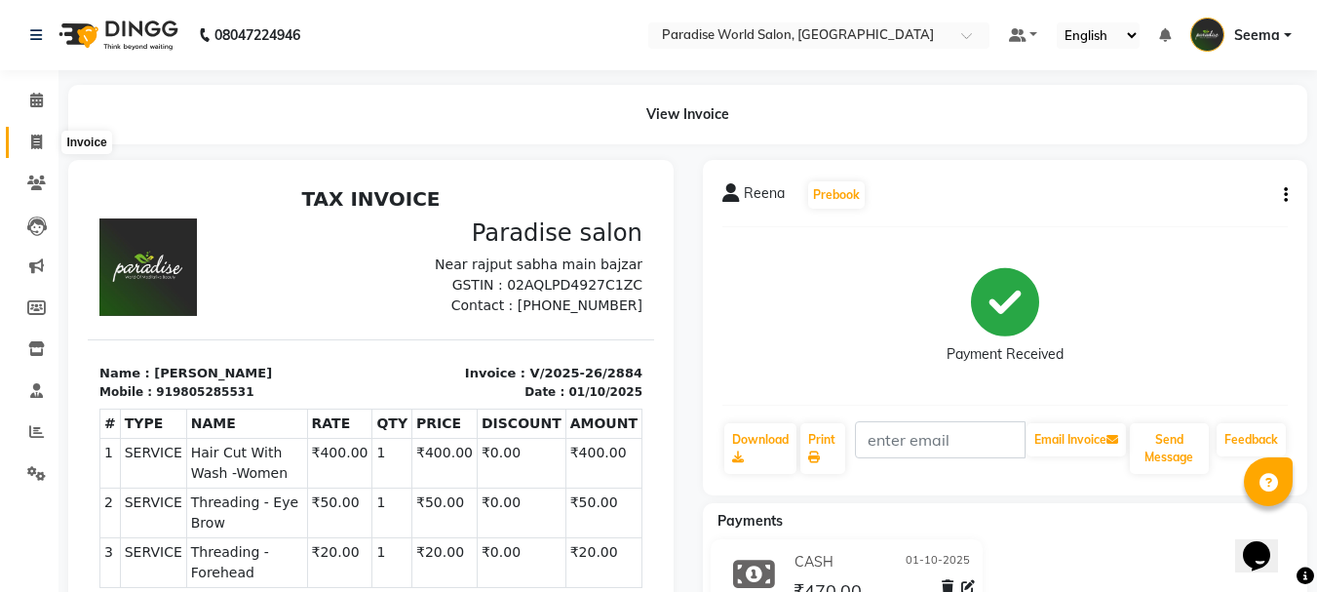
click at [40, 141] on icon at bounding box center [36, 142] width 11 height 15
select select "4451"
select select "service"
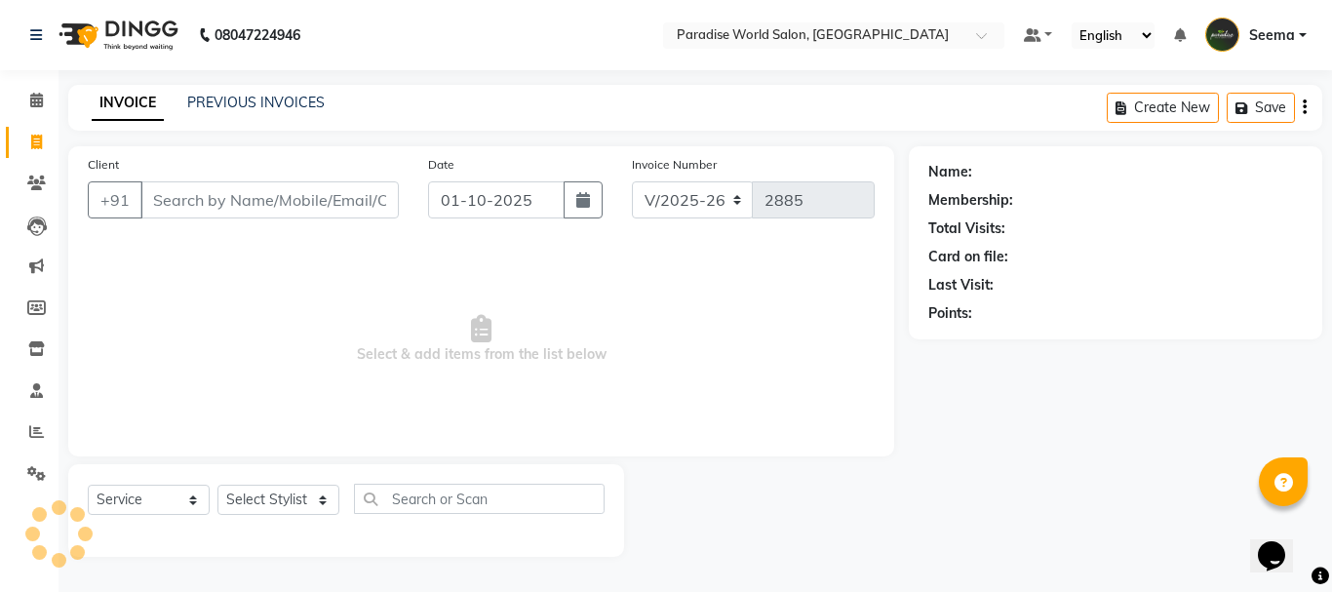
click at [227, 188] on input "Client" at bounding box center [269, 199] width 258 height 37
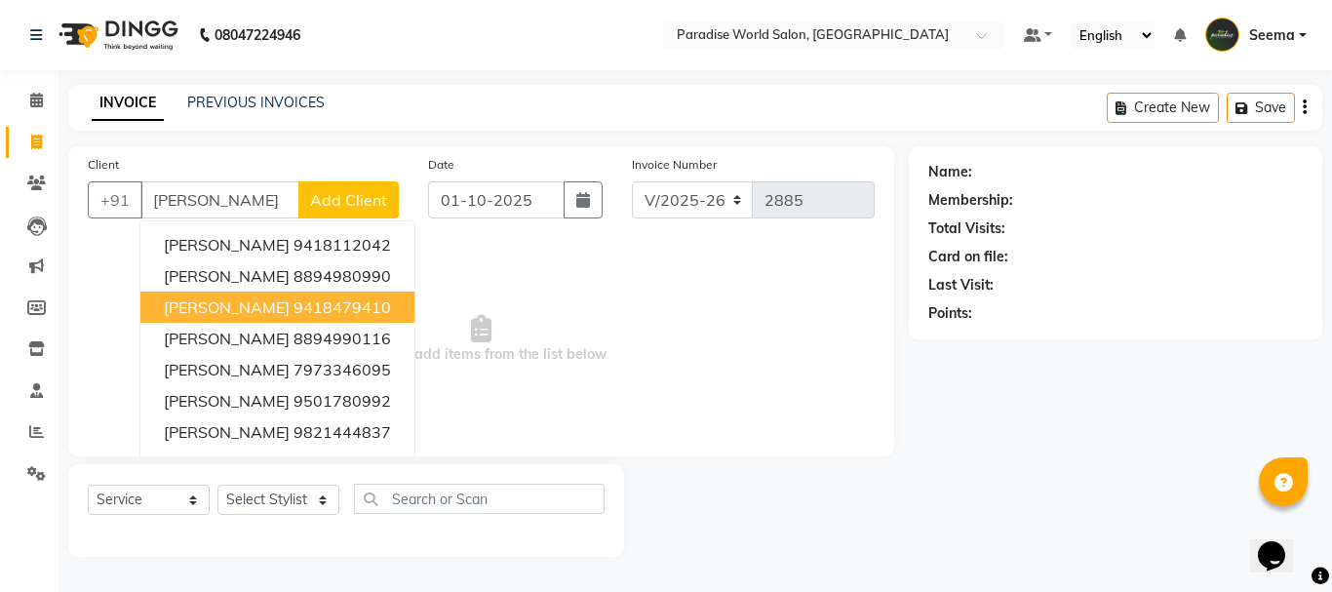
click at [339, 309] on ngb-highlight "9418479410" at bounding box center [343, 307] width 98 height 20
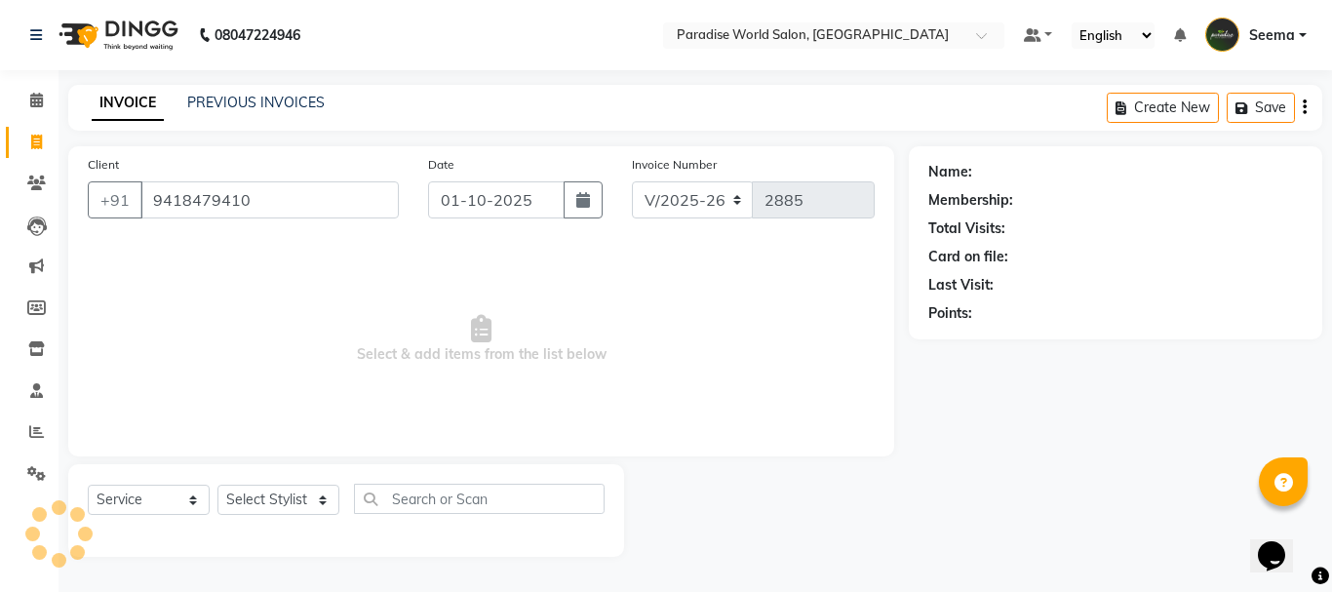
type input "9418479410"
click at [277, 511] on select "Select Stylist Abby aman Anil anku Bobby company Deepak Deepika Gourav Heena is…" at bounding box center [278, 500] width 122 height 30
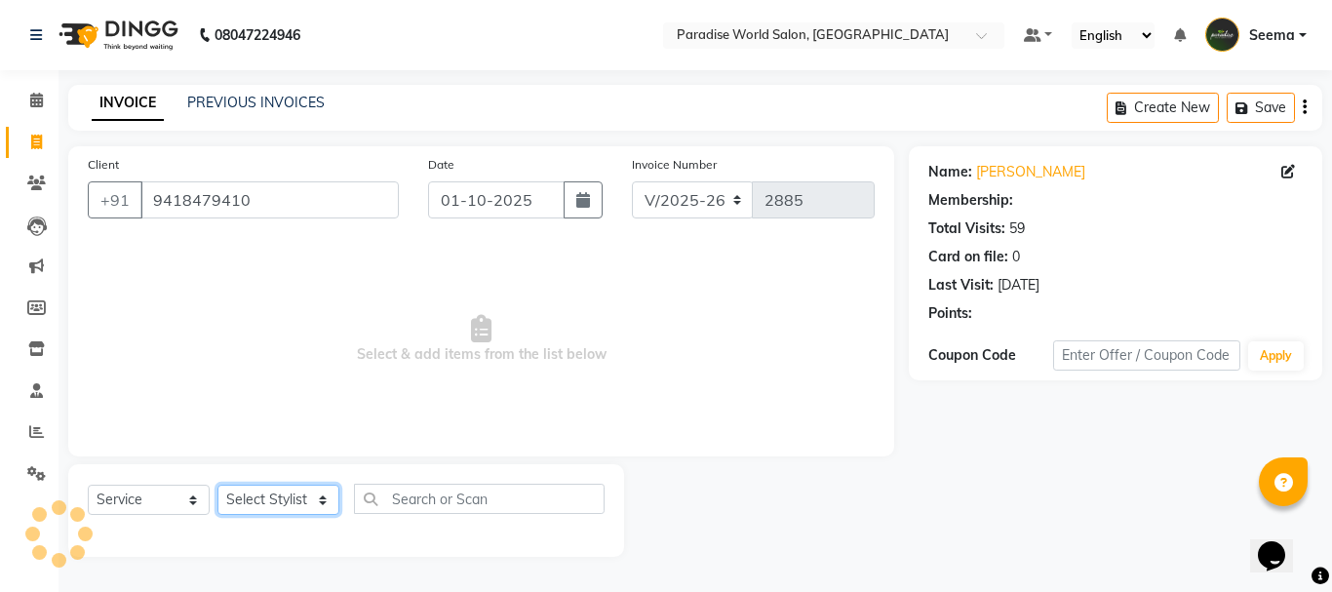
select select "1: Object"
select select "24938"
click at [217, 485] on select "Select Stylist Abby aman Anil anku Bobby company Deepak Deepika Gourav Heena is…" at bounding box center [278, 500] width 122 height 30
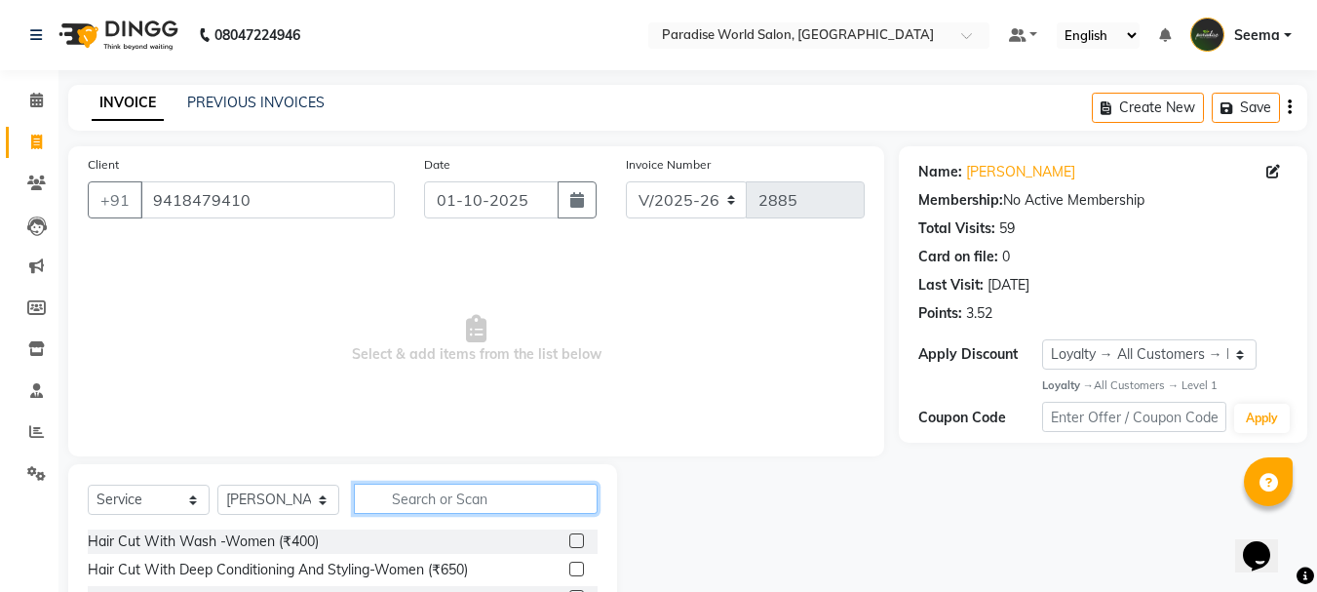
click at [469, 489] on input "text" at bounding box center [476, 499] width 244 height 30
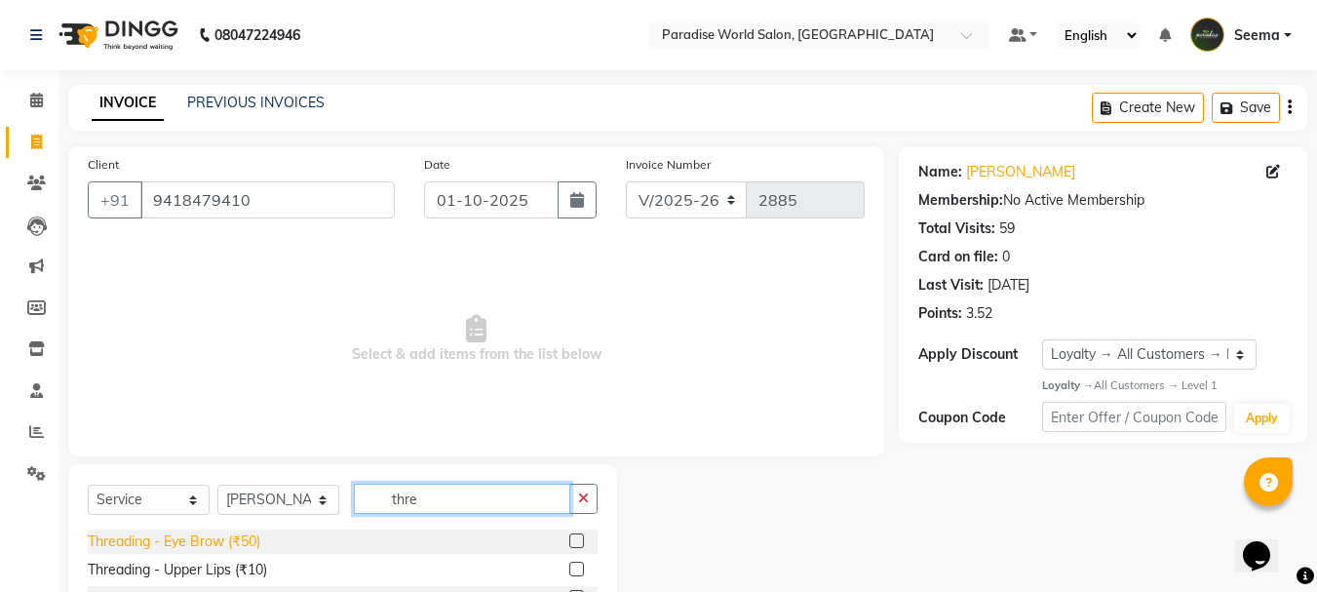
type input "thre"
click at [204, 543] on div "Threading - Eye Brow (₹50)" at bounding box center [174, 541] width 173 height 20
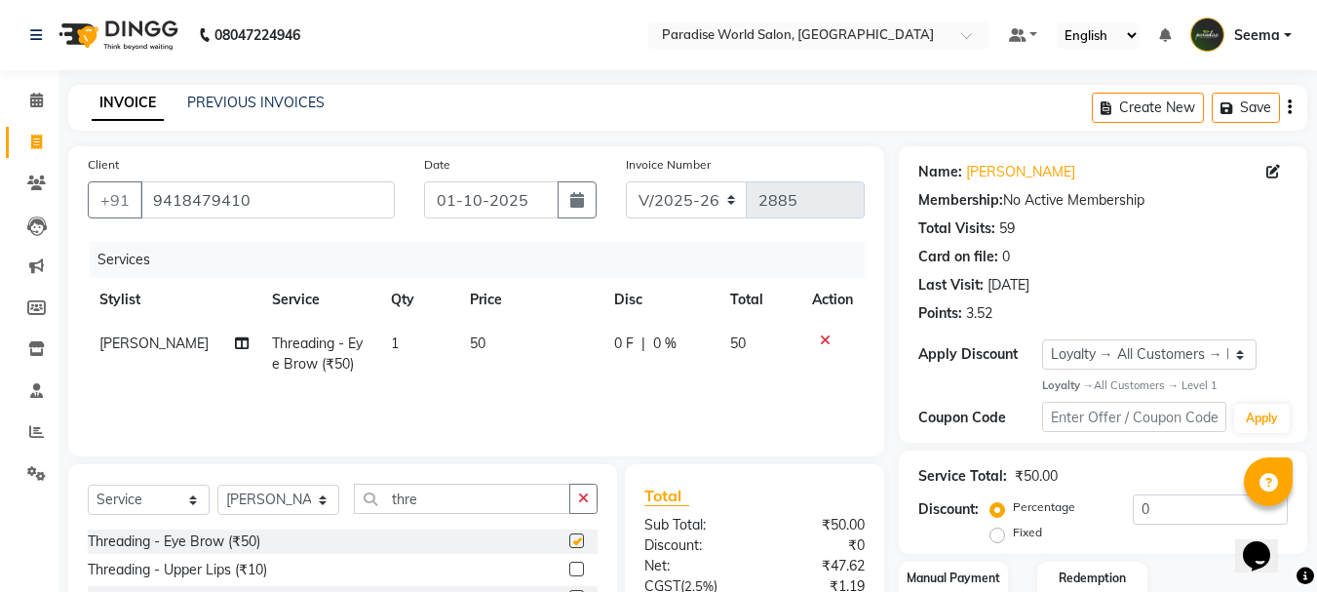
checkbox input "false"
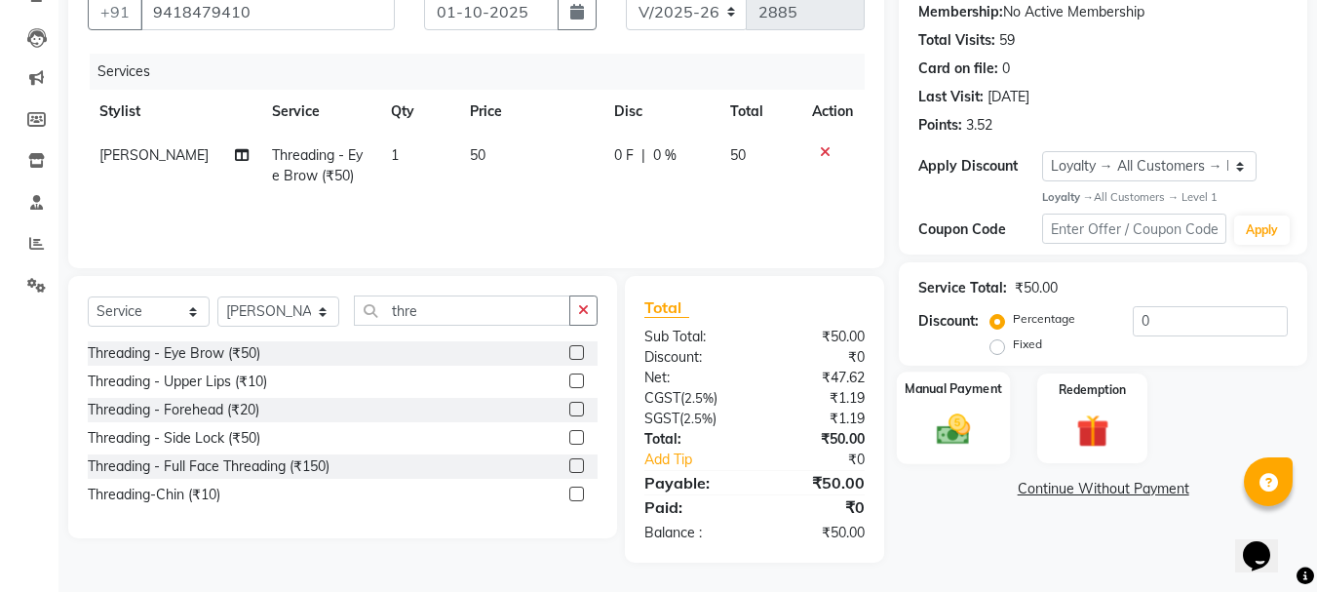
click at [941, 413] on img at bounding box center [953, 430] width 55 height 39
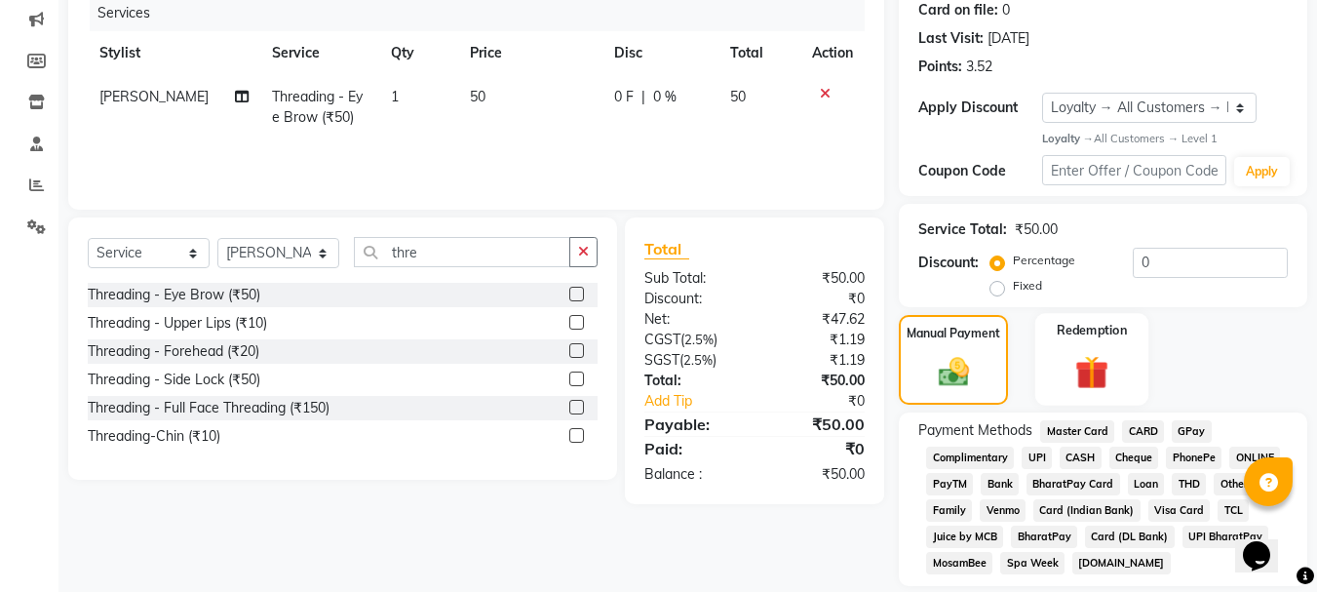
scroll to position [310, 0]
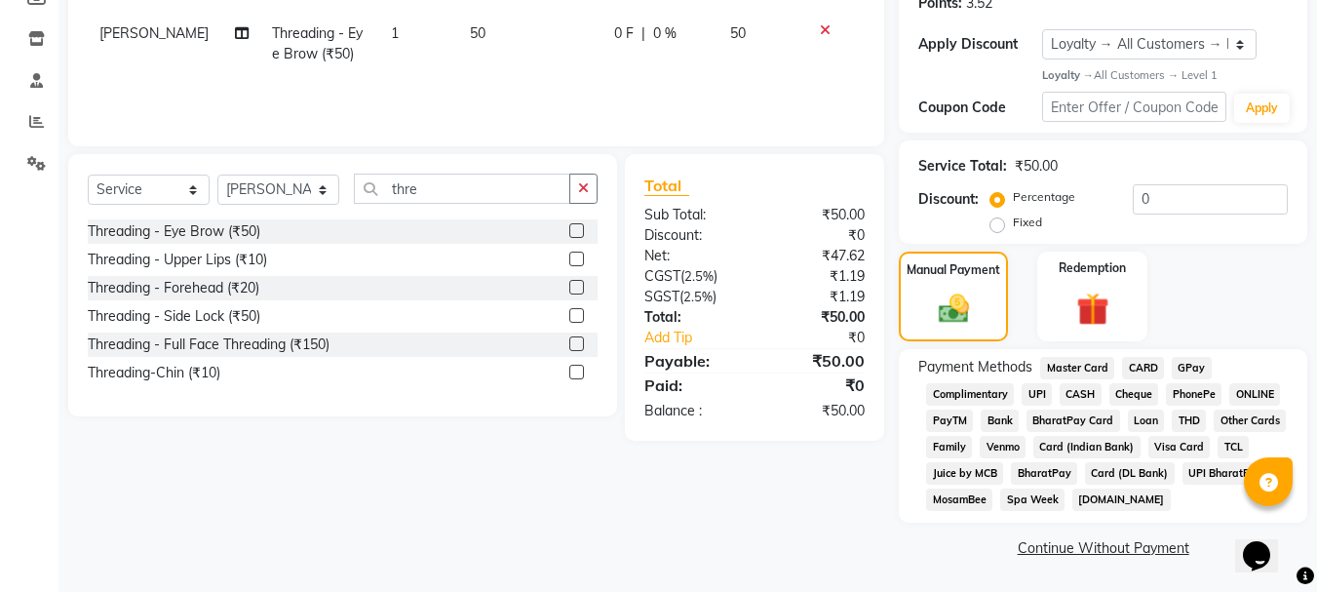
click at [1085, 391] on span "CASH" at bounding box center [1081, 394] width 42 height 22
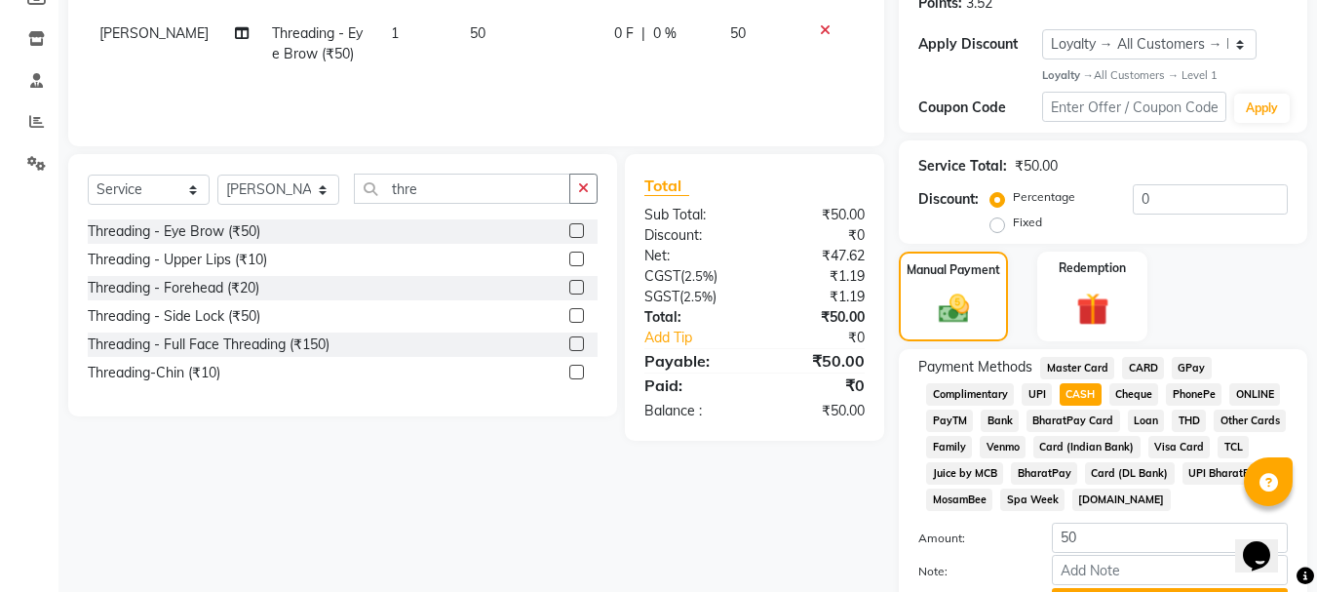
click at [1038, 394] on span "UPI" at bounding box center [1037, 394] width 30 height 22
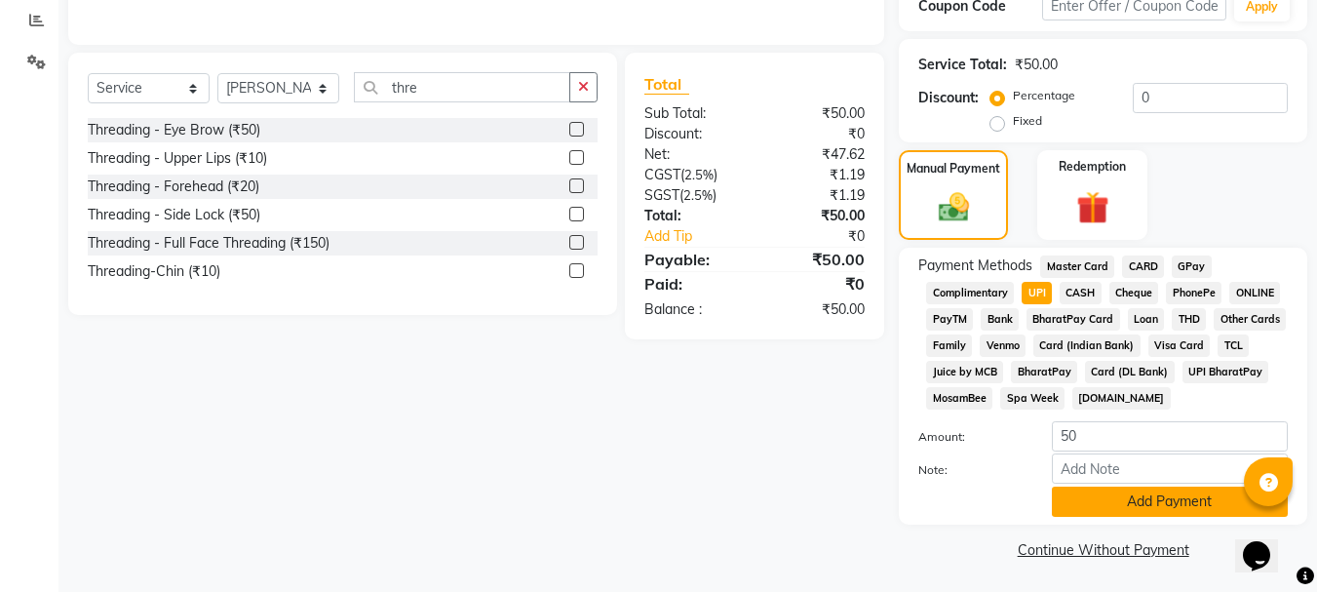
scroll to position [413, 0]
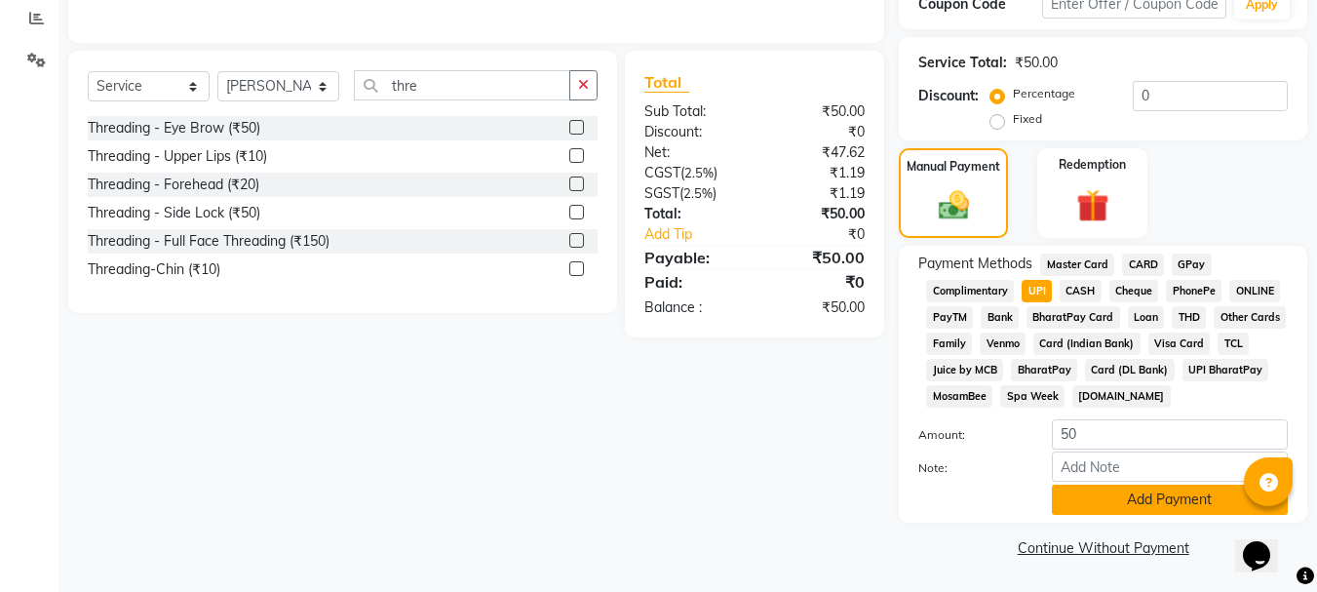
click at [1119, 501] on button "Add Payment" at bounding box center [1170, 500] width 236 height 30
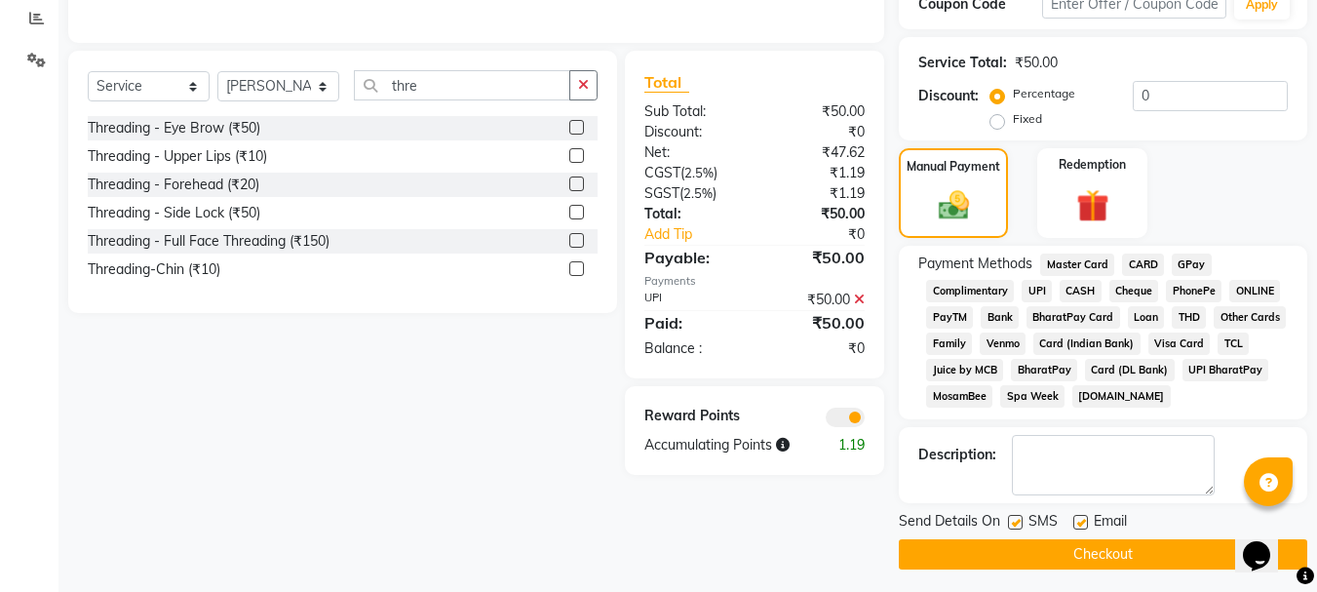
click at [1078, 562] on button "Checkout" at bounding box center [1103, 554] width 409 height 30
